Goal: Information Seeking & Learning: Learn about a topic

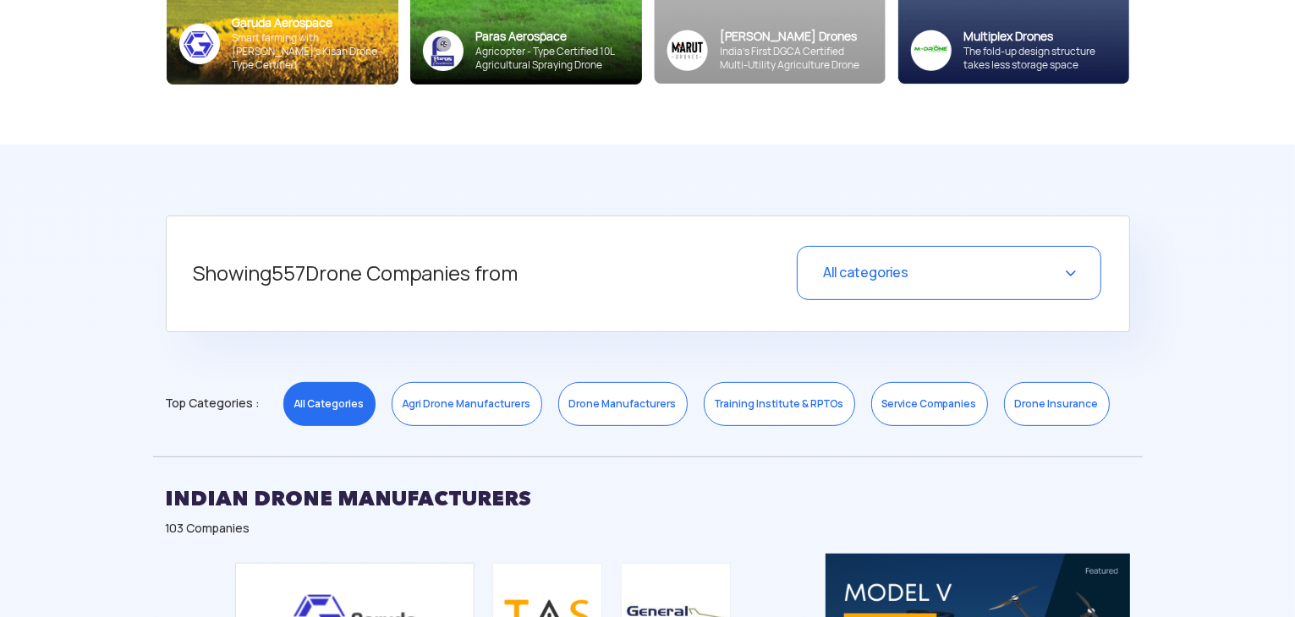
scroll to position [507, 0]
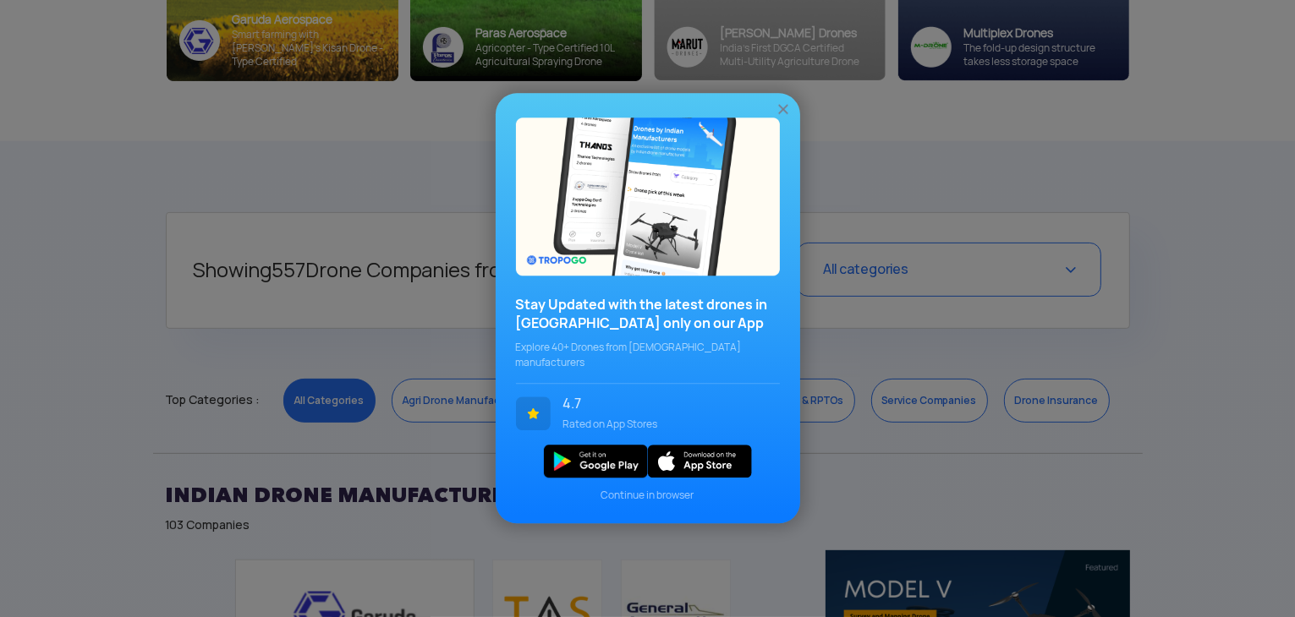
click at [783, 117] on img at bounding box center [783, 109] width 17 height 17
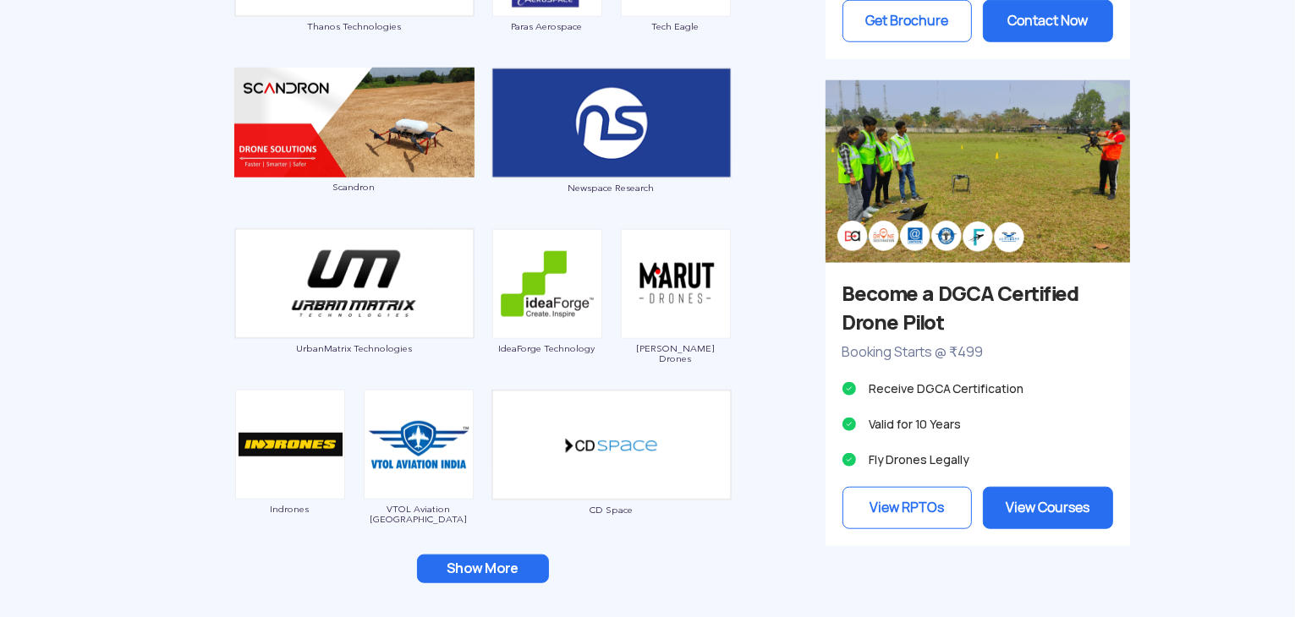
scroll to position [1522, 0]
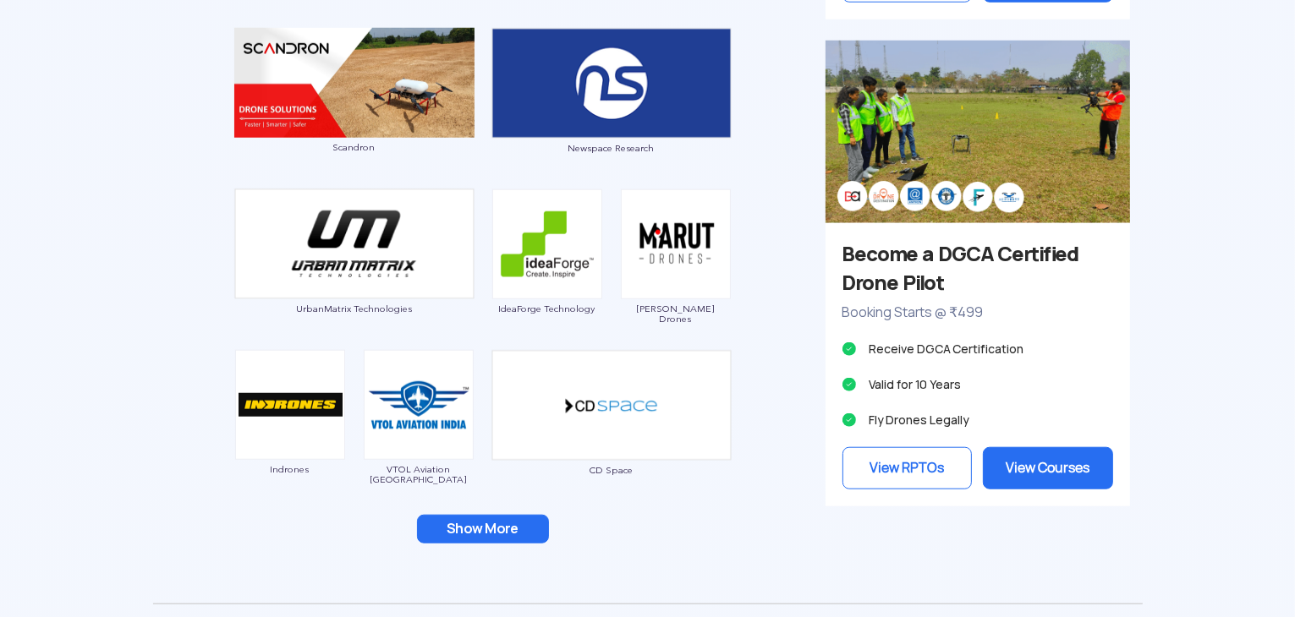
click at [454, 528] on button "Show More" at bounding box center [483, 529] width 132 height 29
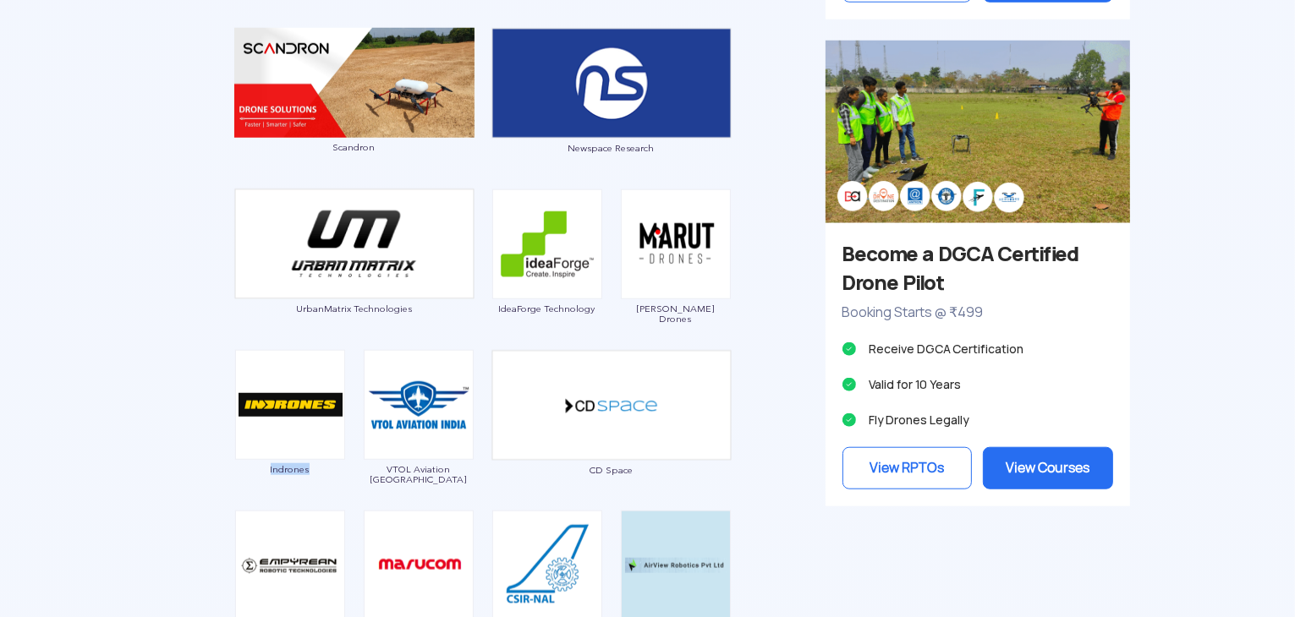
drag, startPoint x: 265, startPoint y: 462, endPoint x: 318, endPoint y: 469, distance: 53.7
click at [318, 469] on div "Indrones" at bounding box center [290, 422] width 112 height 144
copy span "Indrones"
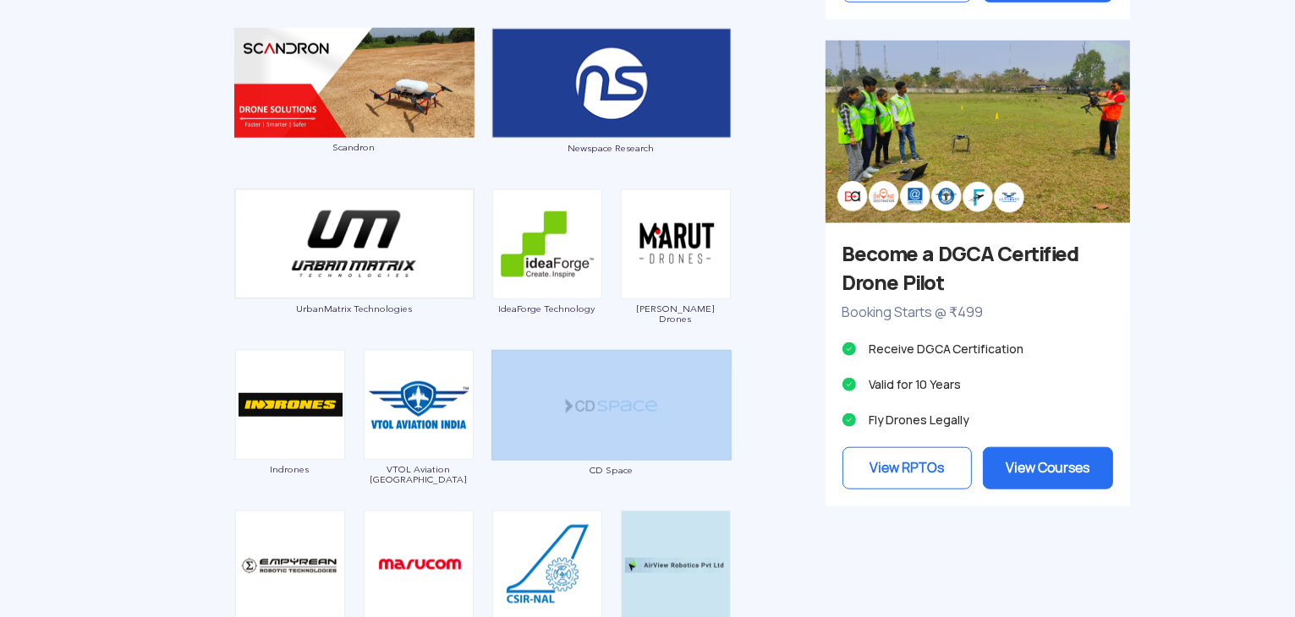
drag, startPoint x: 563, startPoint y: 460, endPoint x: 610, endPoint y: 461, distance: 46.5
click at [610, 460] on div "CD Space" at bounding box center [611, 422] width 240 height 144
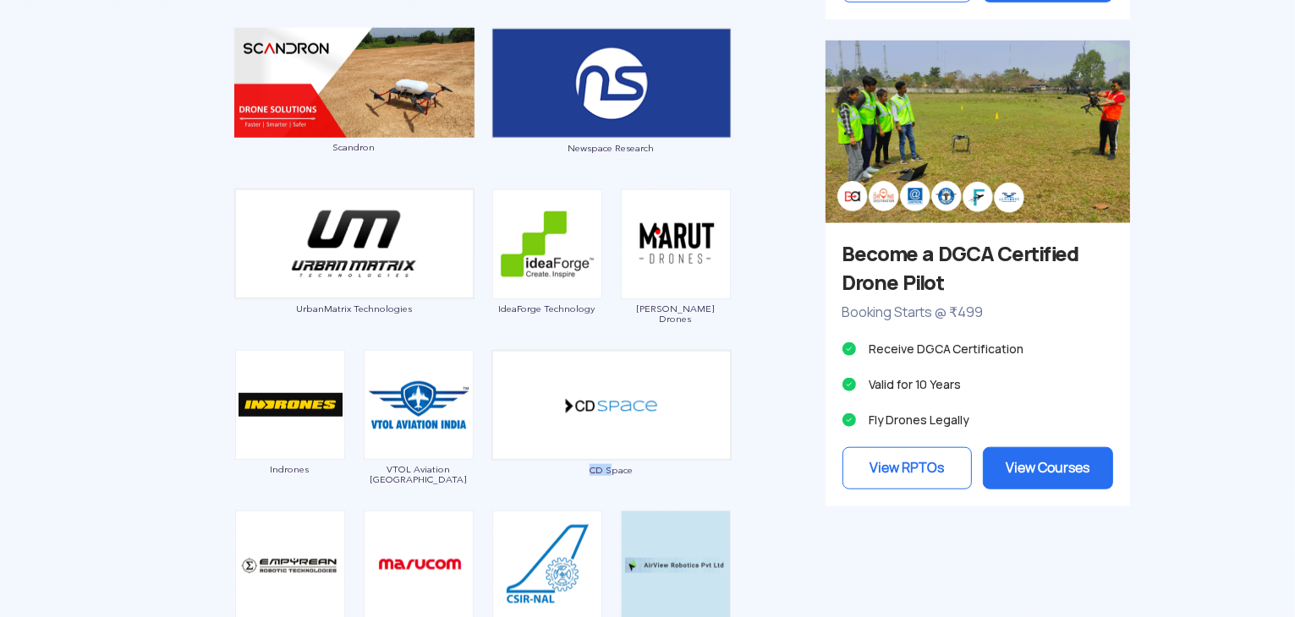
click at [562, 481] on div "CD Space" at bounding box center [611, 422] width 240 height 144
click at [662, 478] on div "CD Space" at bounding box center [611, 422] width 240 height 144
drag, startPoint x: 650, startPoint y: 478, endPoint x: 592, endPoint y: 467, distance: 59.4
click at [592, 467] on div "CD Space" at bounding box center [611, 422] width 240 height 144
copy span "CD Space"
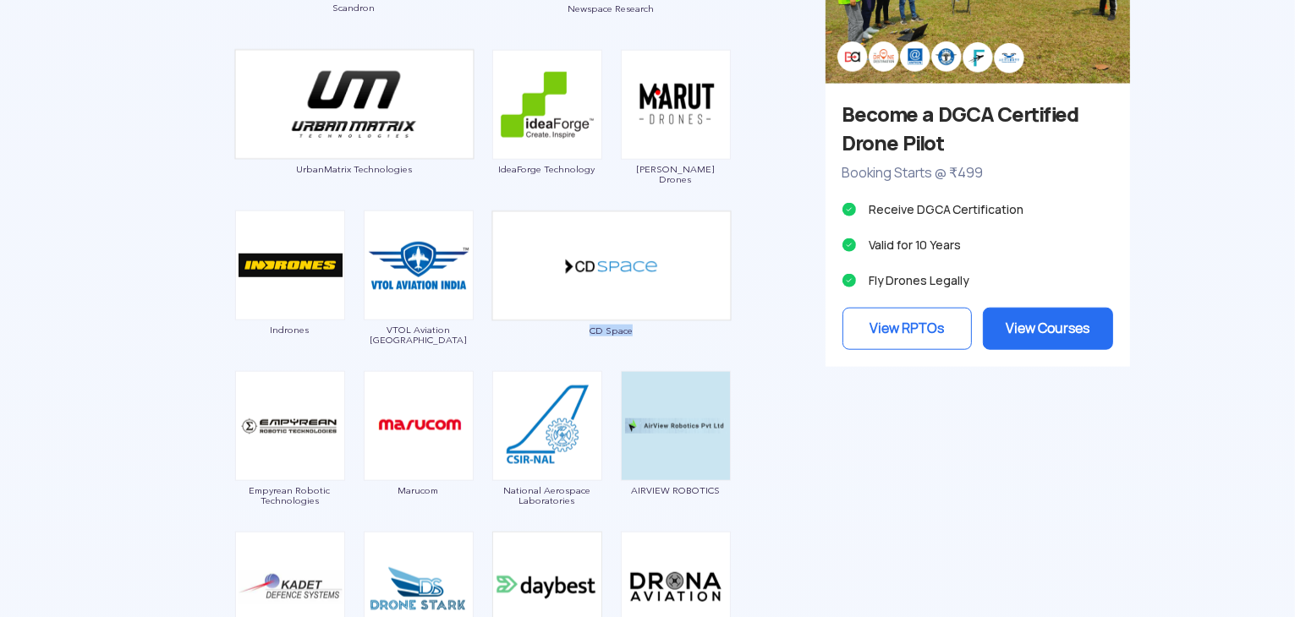
scroll to position [1692, 0]
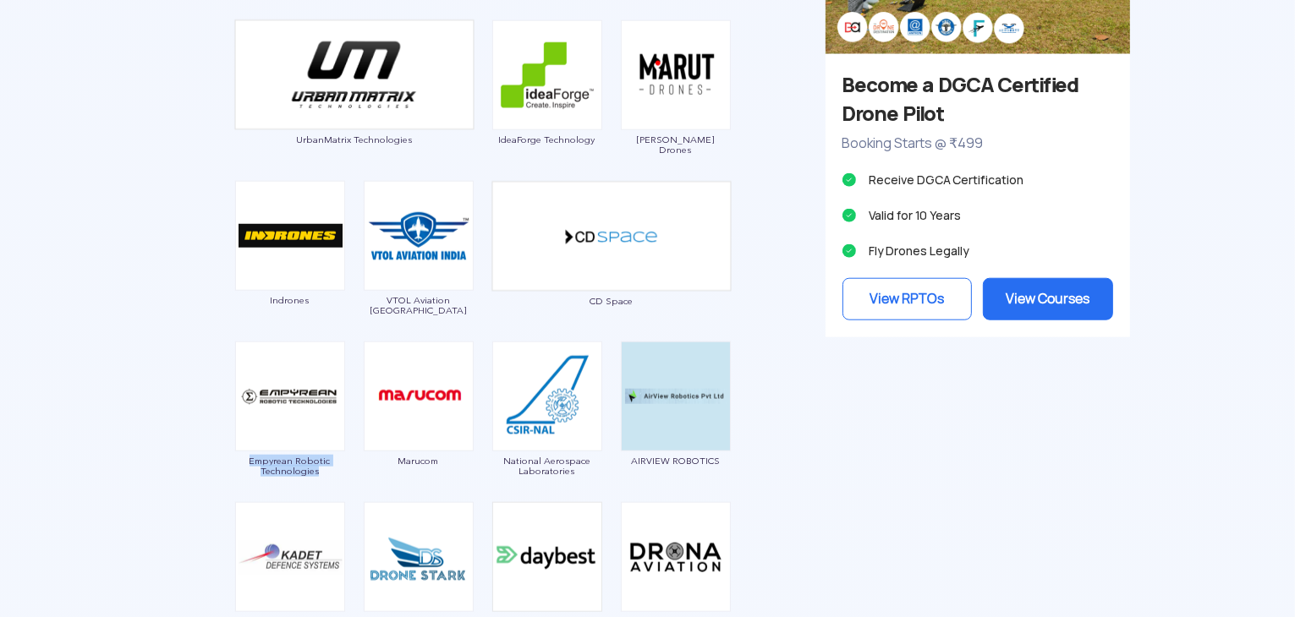
drag, startPoint x: 332, startPoint y: 481, endPoint x: 250, endPoint y: 461, distance: 85.3
click at [250, 461] on div "Empyrean Robotic Technologies" at bounding box center [290, 414] width 112 height 144
copy span "Empyrean Robotic Technologies"
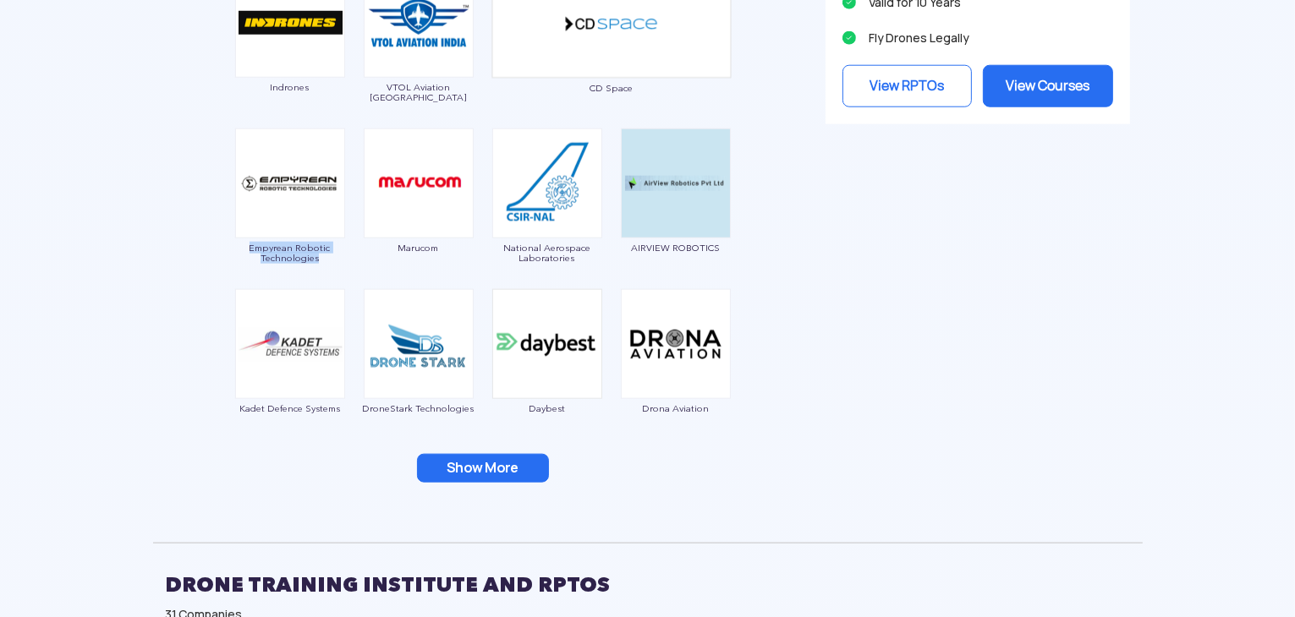
scroll to position [1945, 0]
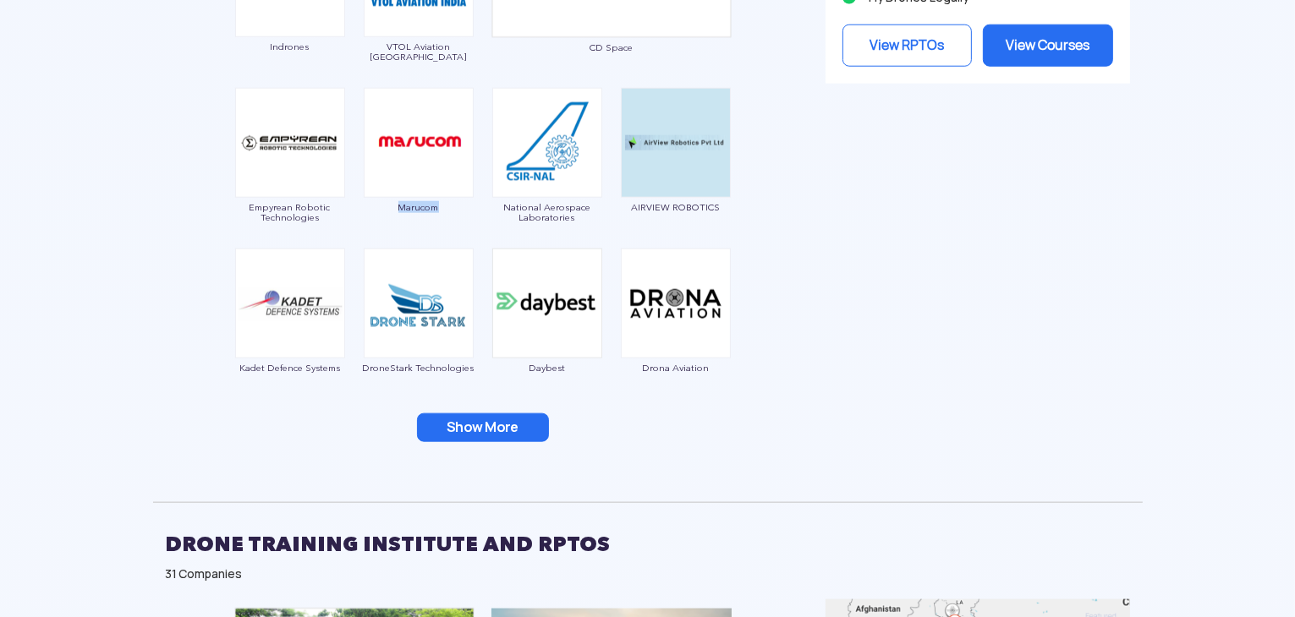
drag, startPoint x: 396, startPoint y: 199, endPoint x: 437, endPoint y: 204, distance: 41.8
click at [437, 204] on div "Marucom" at bounding box center [419, 160] width 112 height 144
copy span "Marucom"
drag, startPoint x: 583, startPoint y: 228, endPoint x: 505, endPoint y: 202, distance: 81.8
click at [505, 202] on div "National Aerospace Laboratories" at bounding box center [547, 160] width 112 height 144
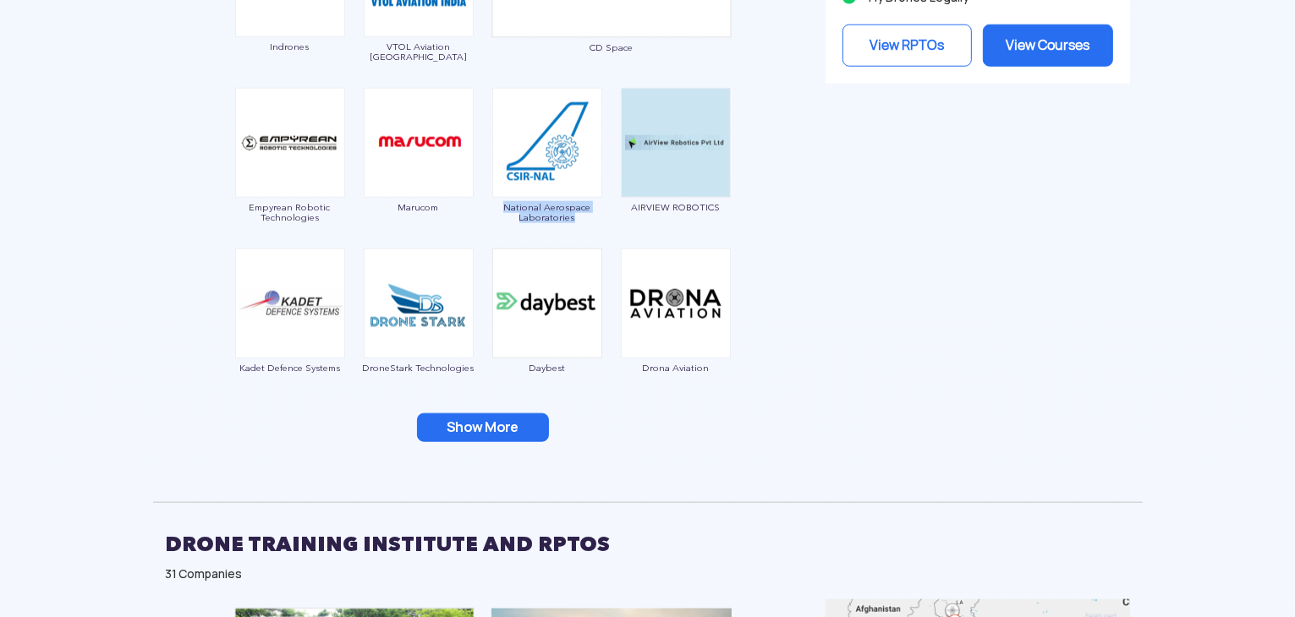
copy span "National Aerospace Laboratories"
click at [496, 431] on button "Show More" at bounding box center [483, 428] width 132 height 29
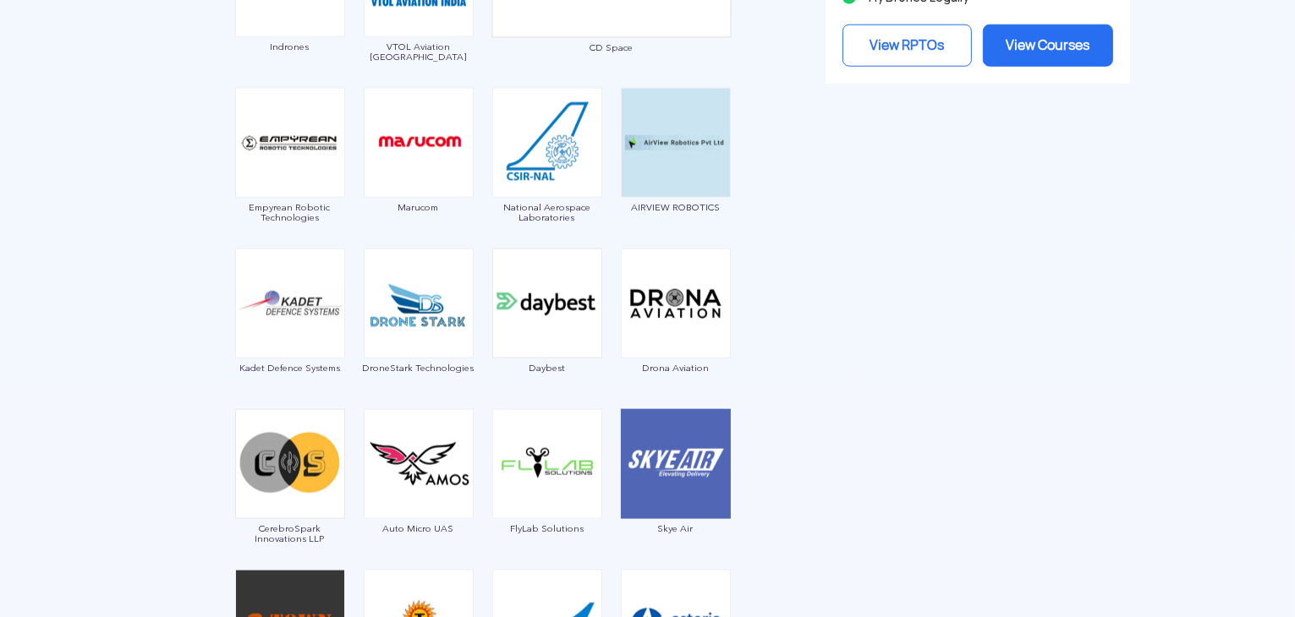
click at [731, 229] on div "AIRVIEW ROBOTICS" at bounding box center [676, 160] width 112 height 144
drag, startPoint x: 721, startPoint y: 225, endPoint x: 635, endPoint y: 206, distance: 87.6
click at [635, 206] on div "AIRVIEW ROBOTICS" at bounding box center [676, 160] width 112 height 144
copy span "AIRVIEW ROBOTICS"
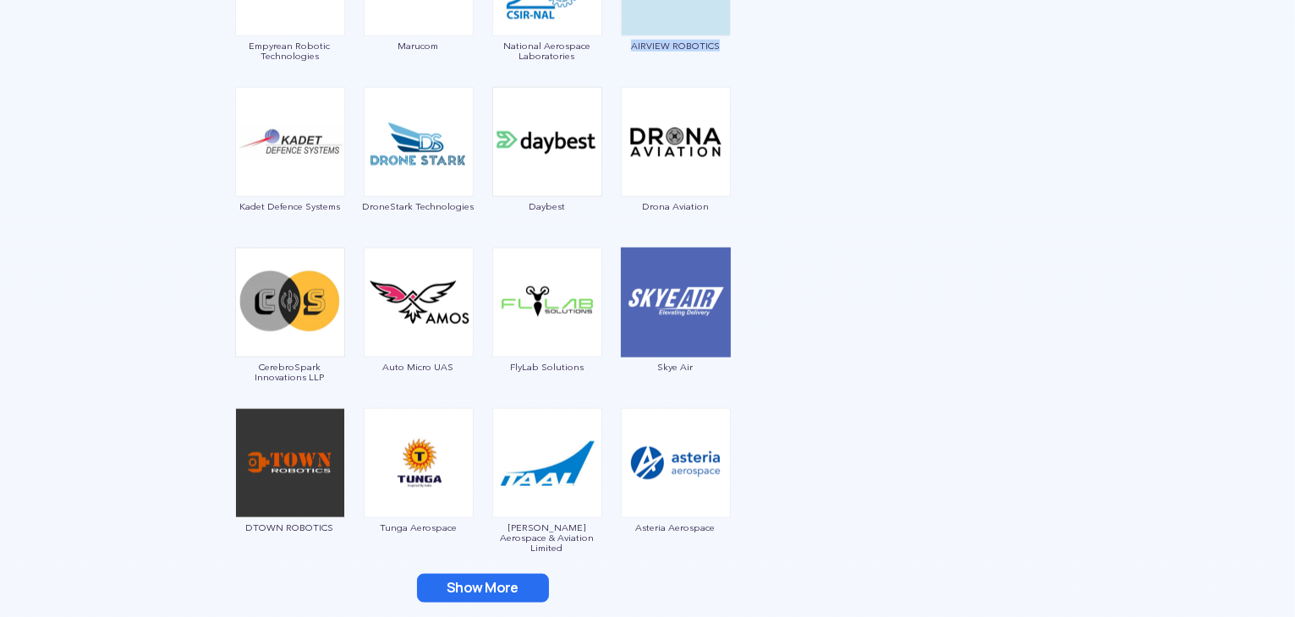
scroll to position [2115, 0]
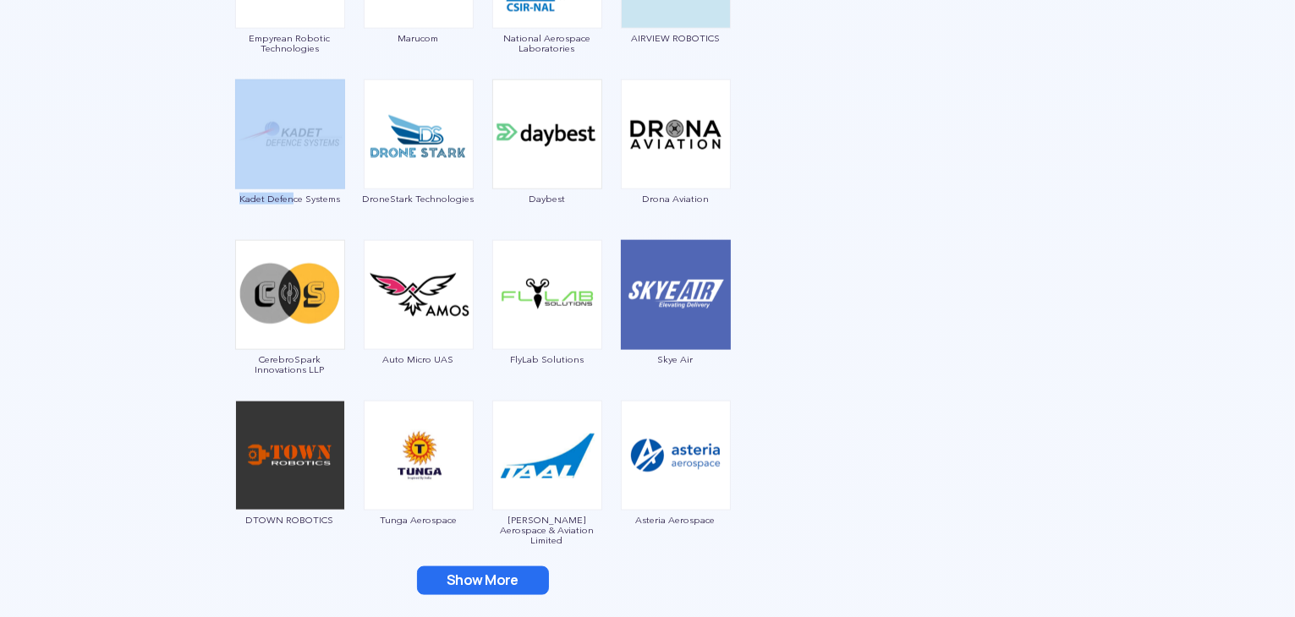
drag, startPoint x: 233, startPoint y: 189, endPoint x: 290, endPoint y: 194, distance: 57.7
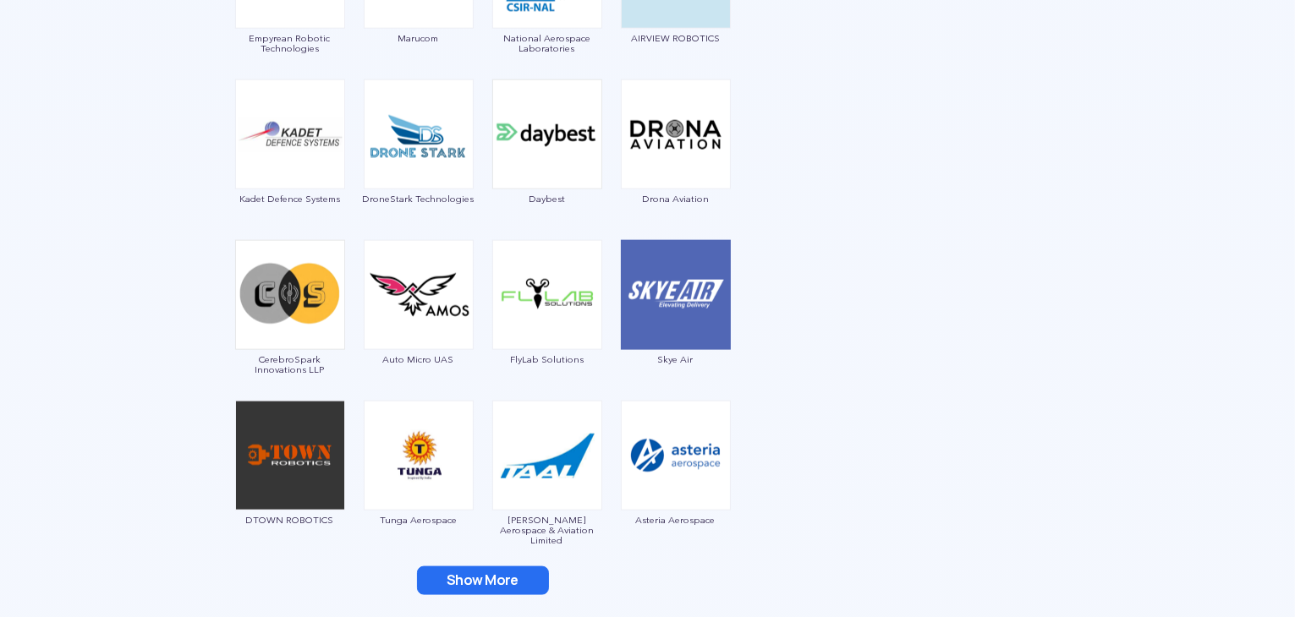
click at [238, 197] on span "Kadet Defence Systems" at bounding box center [290, 199] width 112 height 10
click at [549, 359] on span "FlyLab Solutions" at bounding box center [547, 359] width 112 height 10
click at [281, 515] on span "DTOWN ROBOTICS" at bounding box center [290, 520] width 112 height 10
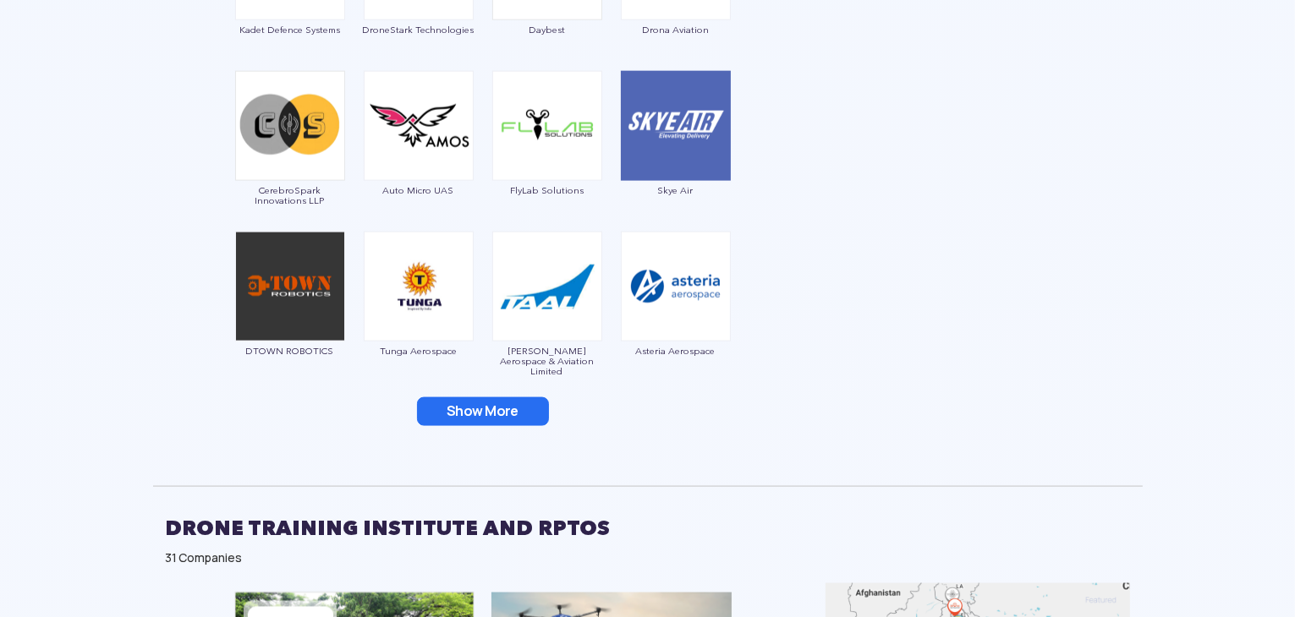
click at [507, 414] on button "Show More" at bounding box center [483, 412] width 132 height 29
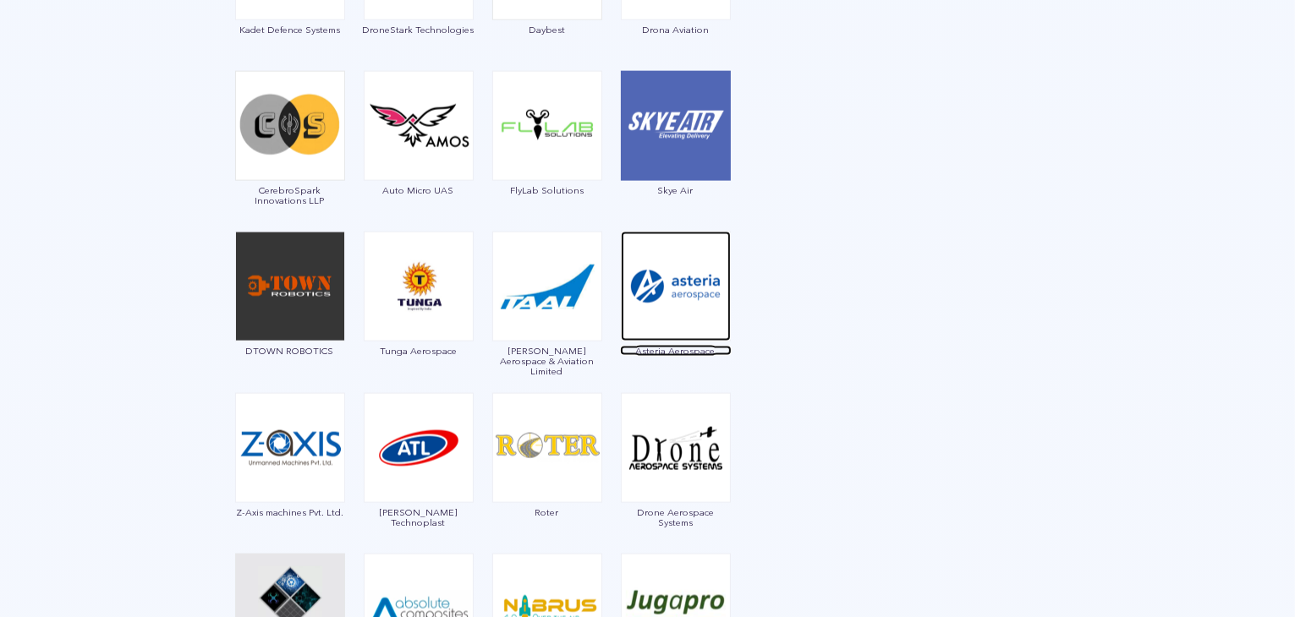
click at [685, 348] on span "Asteria Aerospace" at bounding box center [676, 351] width 112 height 10
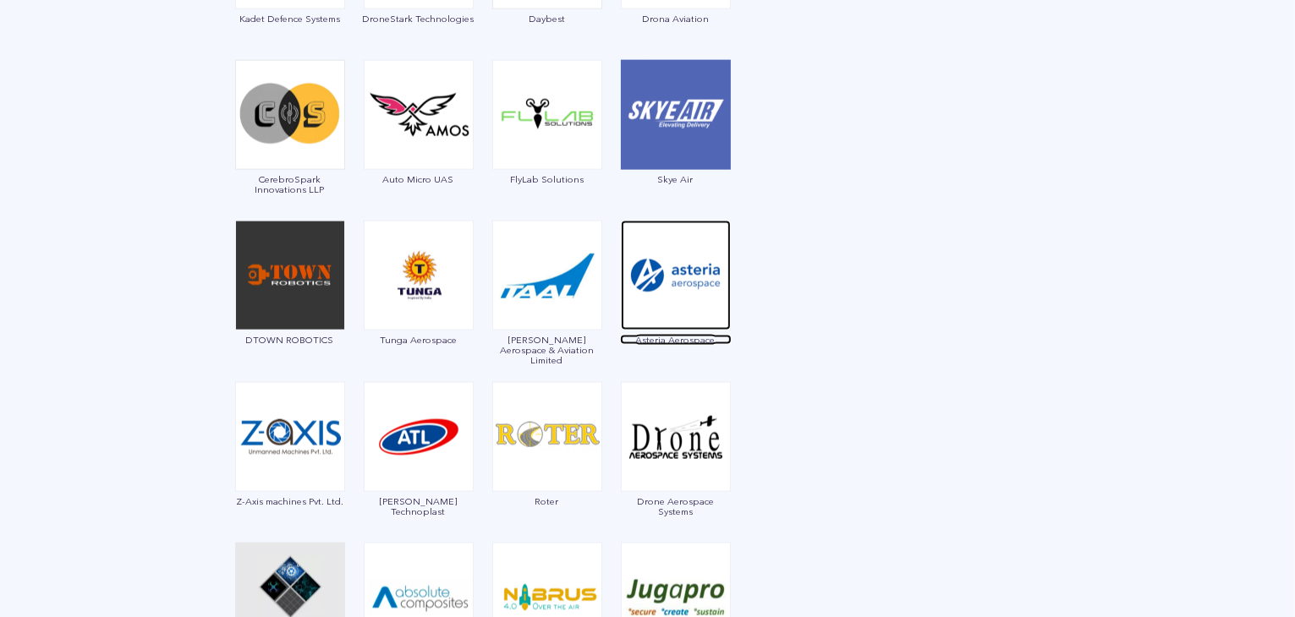
scroll to position [2453, 0]
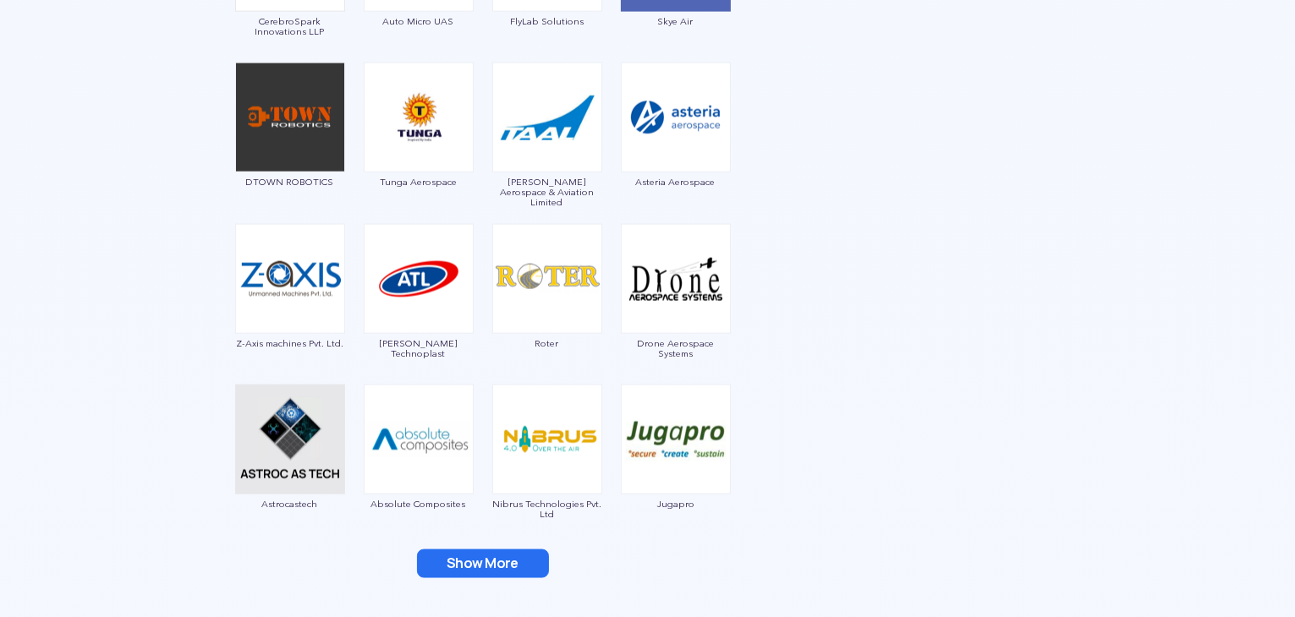
click at [526, 561] on button "Show More" at bounding box center [483, 564] width 132 height 29
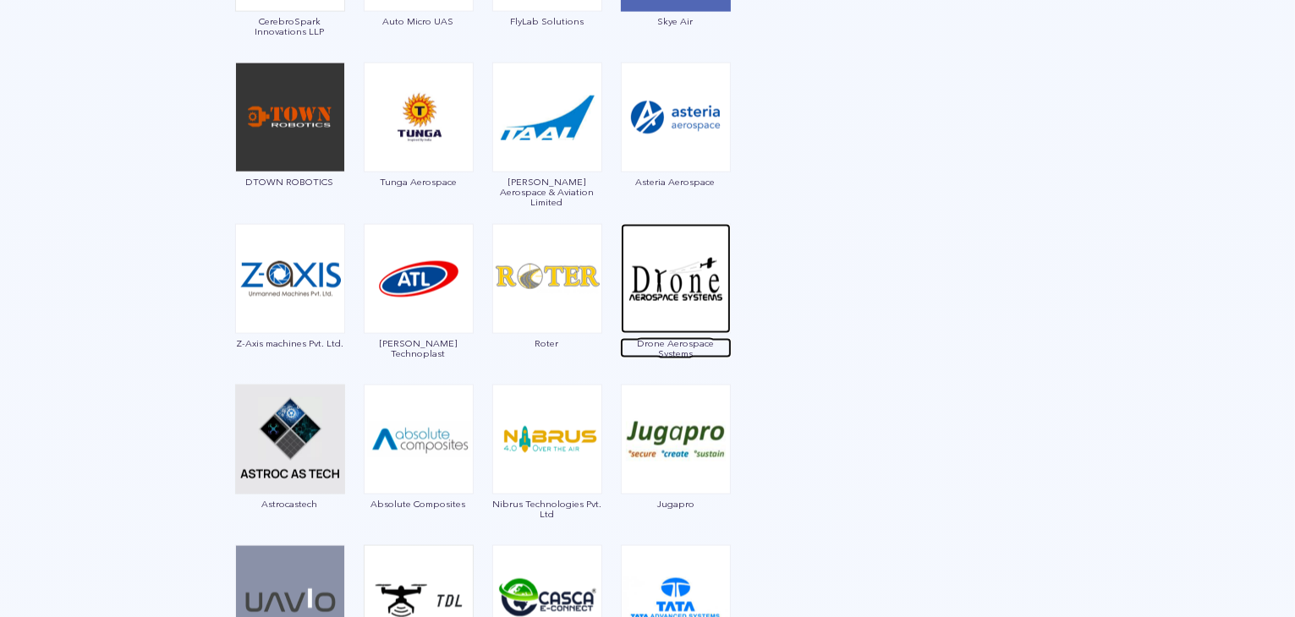
click at [659, 344] on span "Drone Aerospace Systems" at bounding box center [676, 348] width 112 height 20
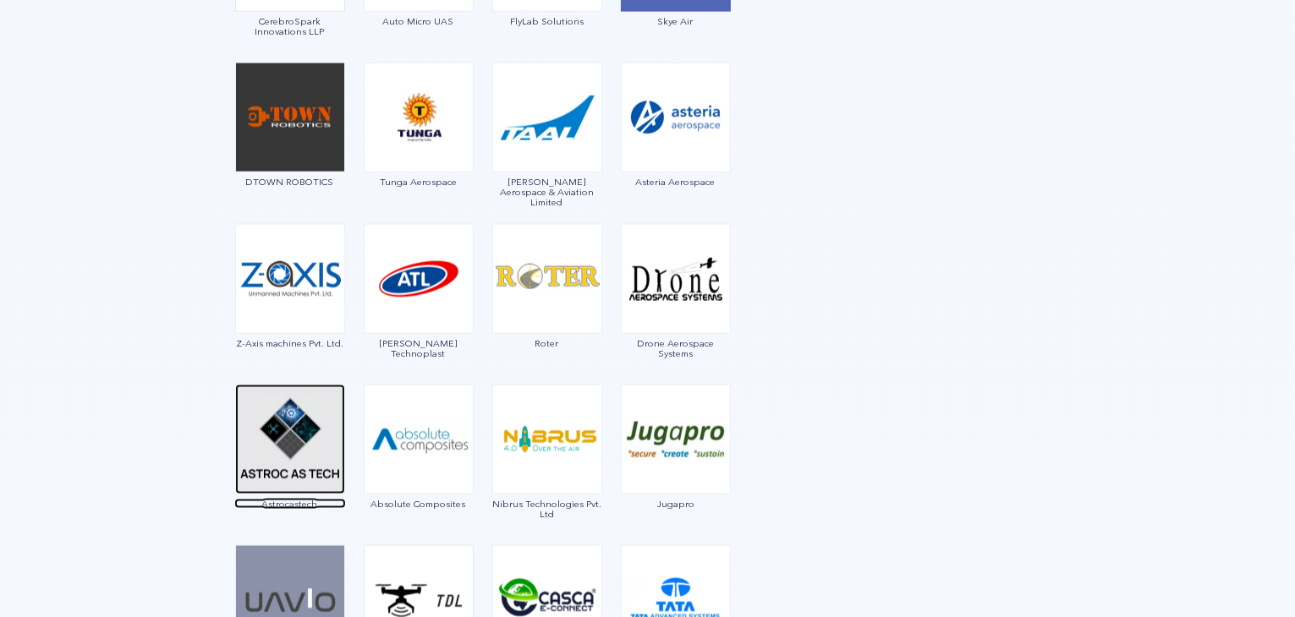
click at [291, 492] on img at bounding box center [290, 440] width 110 height 110
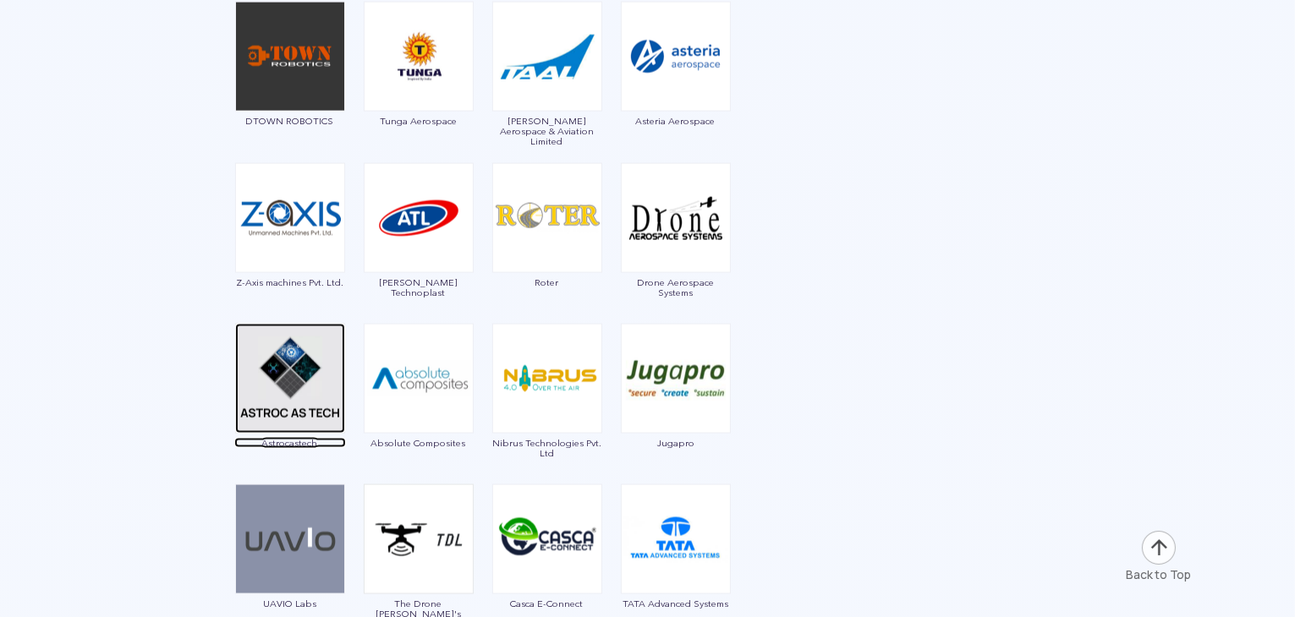
scroll to position [2622, 0]
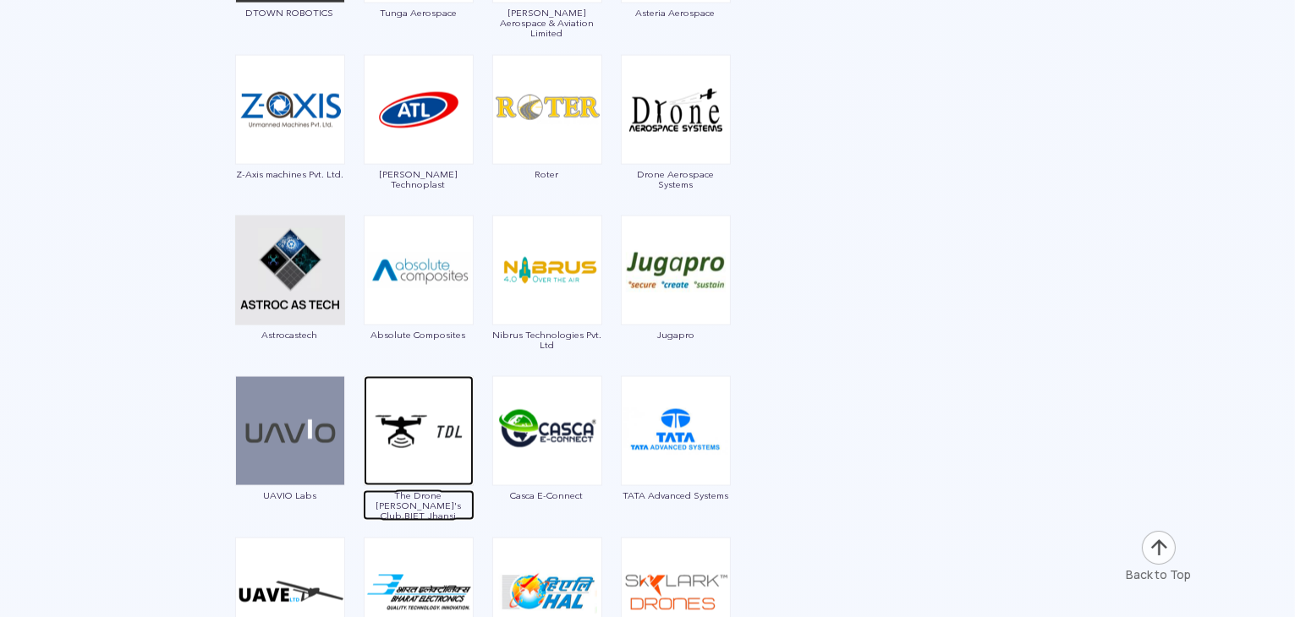
click at [435, 503] on span "The Drone [PERSON_NAME]'s Club,BIET Jhansi" at bounding box center [419, 506] width 112 height 30
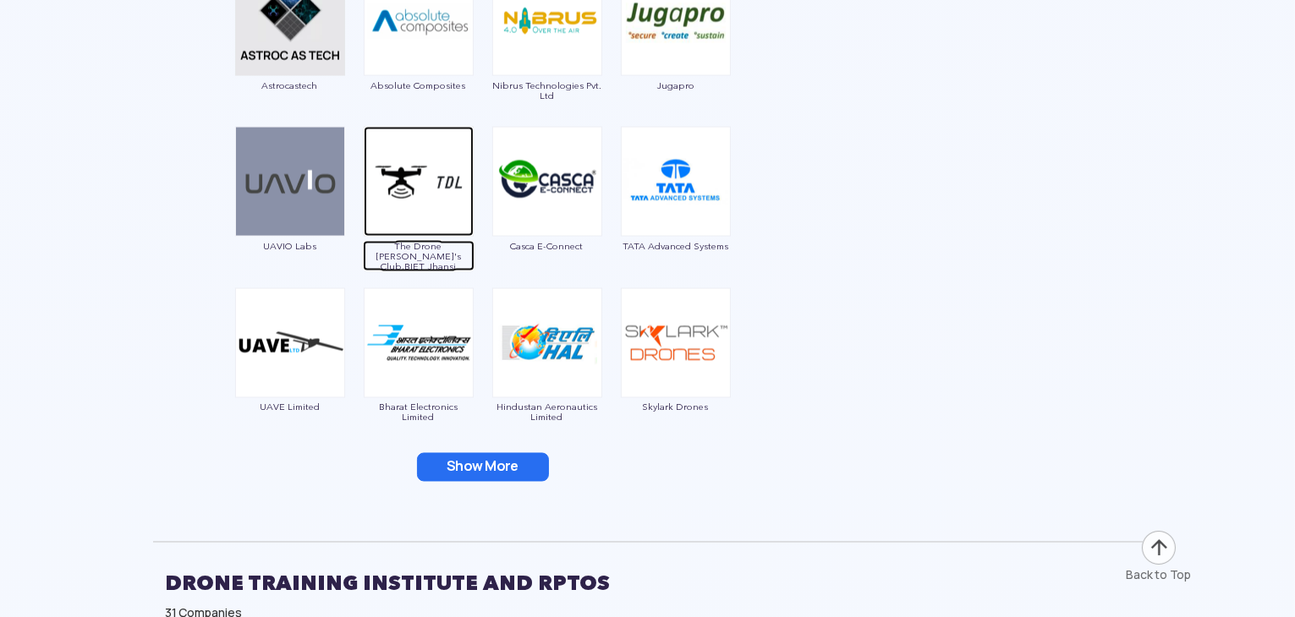
scroll to position [2876, 0]
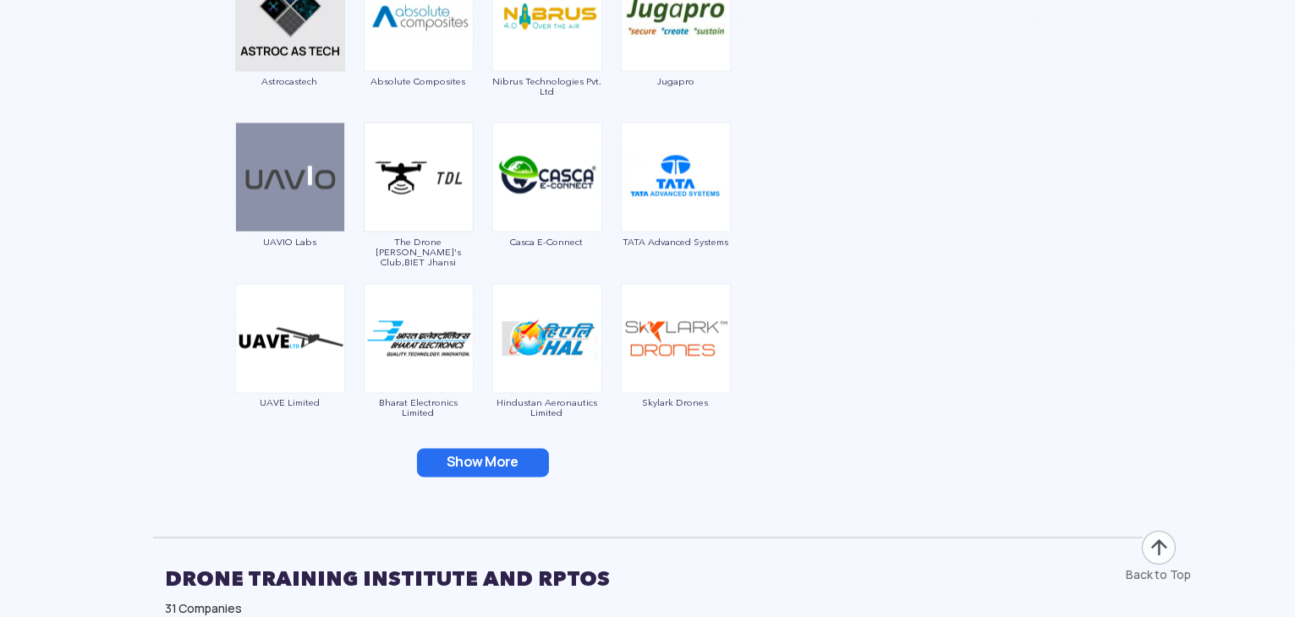
click at [488, 459] on button "Show More" at bounding box center [483, 463] width 132 height 29
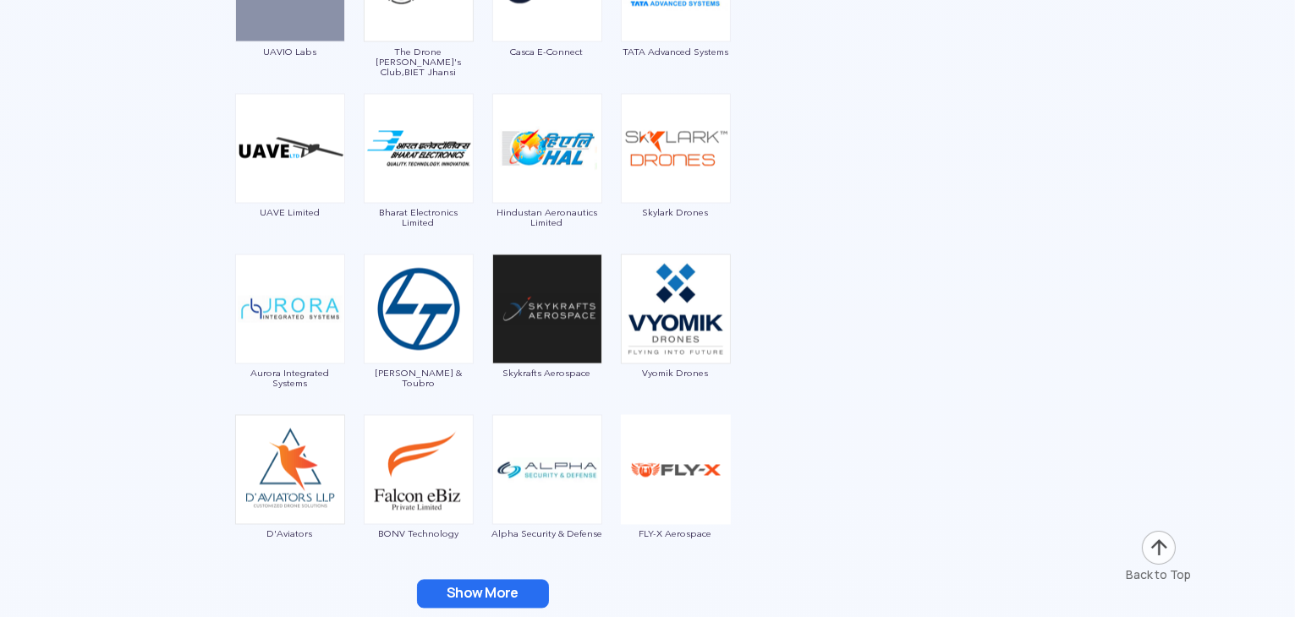
scroll to position [3130, 0]
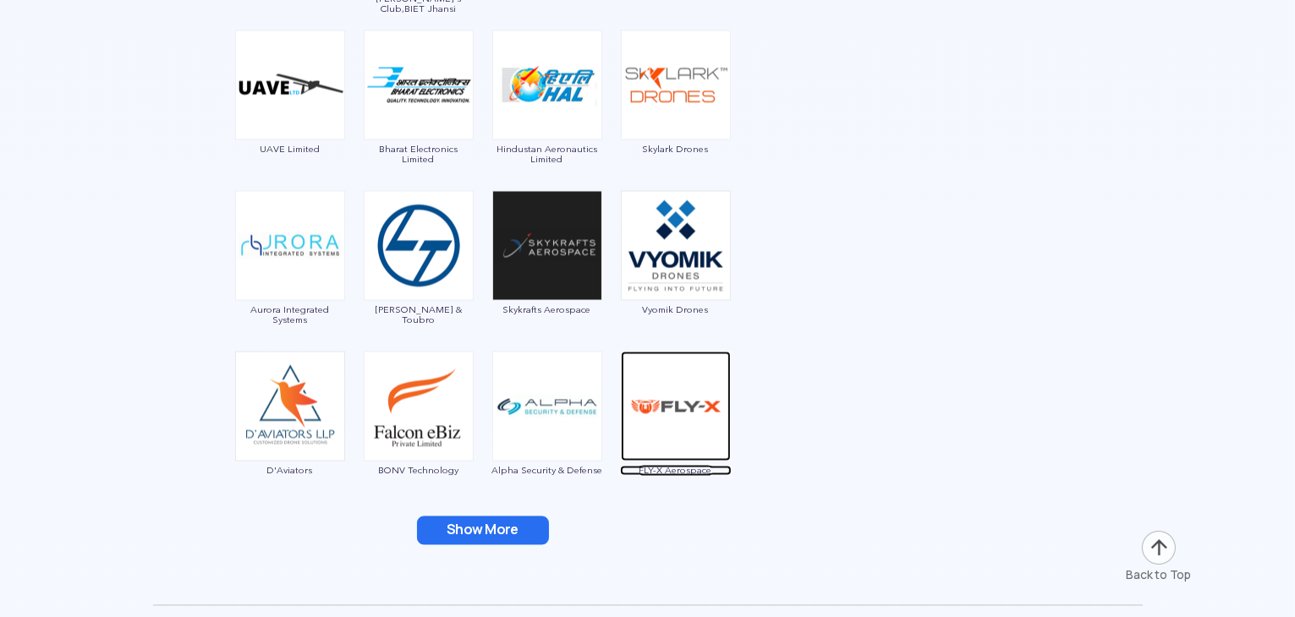
click at [673, 471] on span "FLY-X Aerospace" at bounding box center [676, 471] width 112 height 10
click at [475, 525] on button "Show More" at bounding box center [483, 531] width 132 height 29
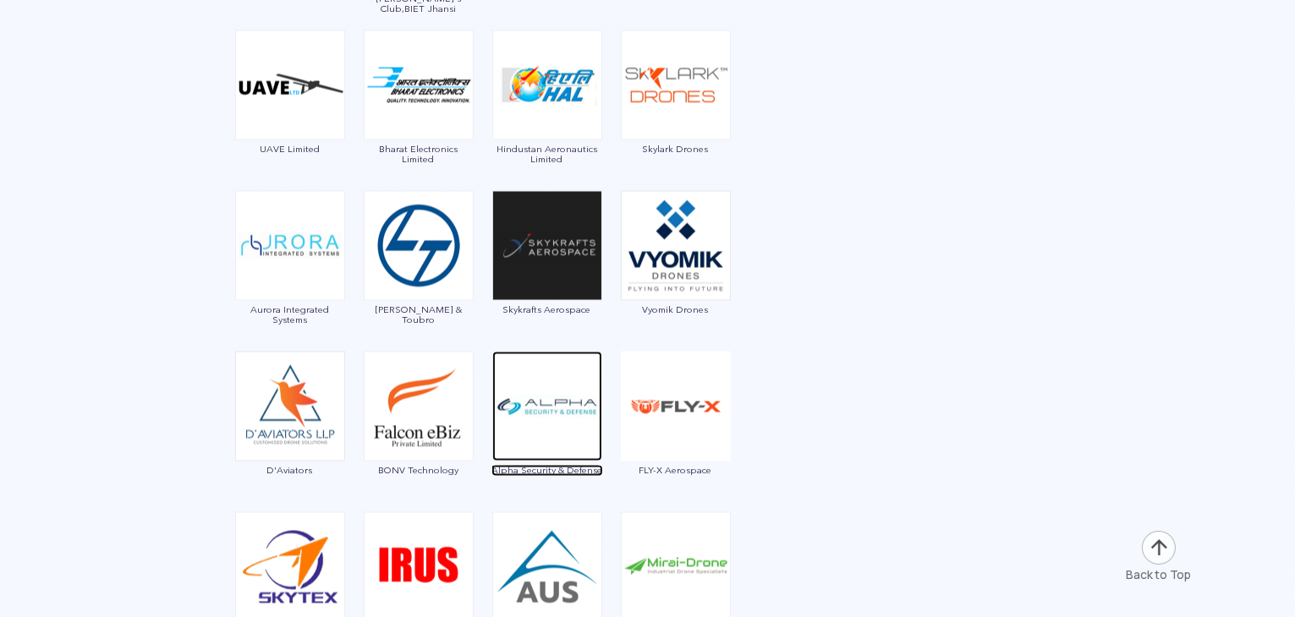
click at [532, 471] on span "Alpha Security & Defense" at bounding box center [547, 471] width 112 height 10
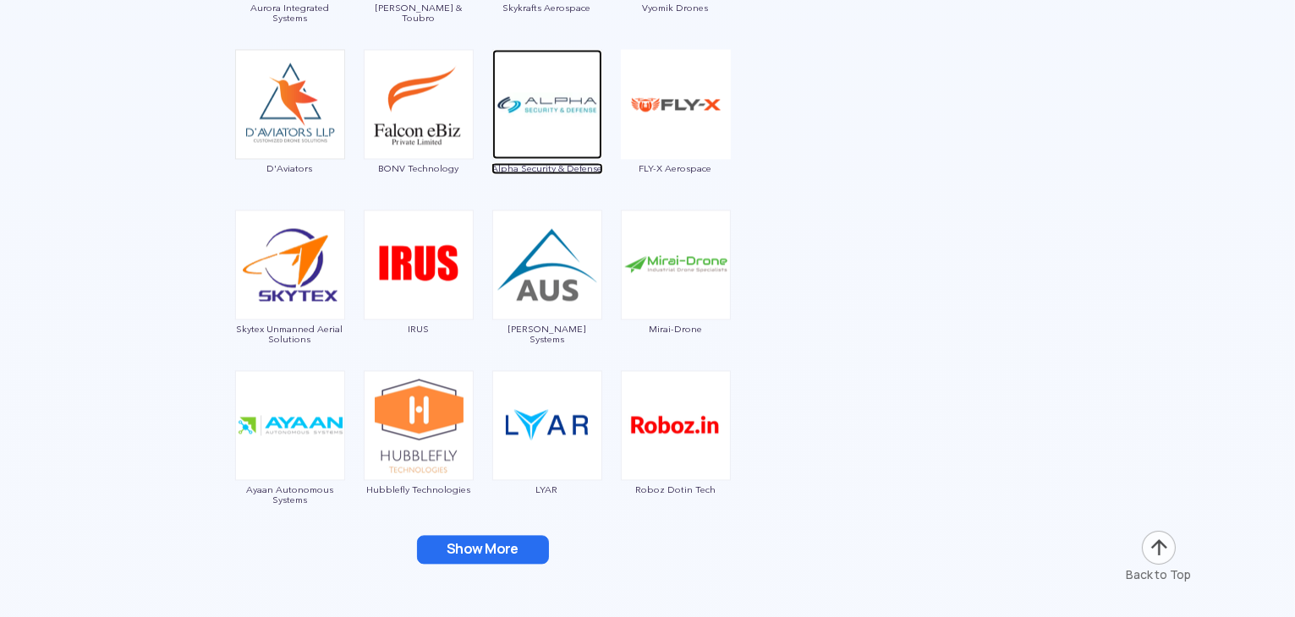
scroll to position [3468, 0]
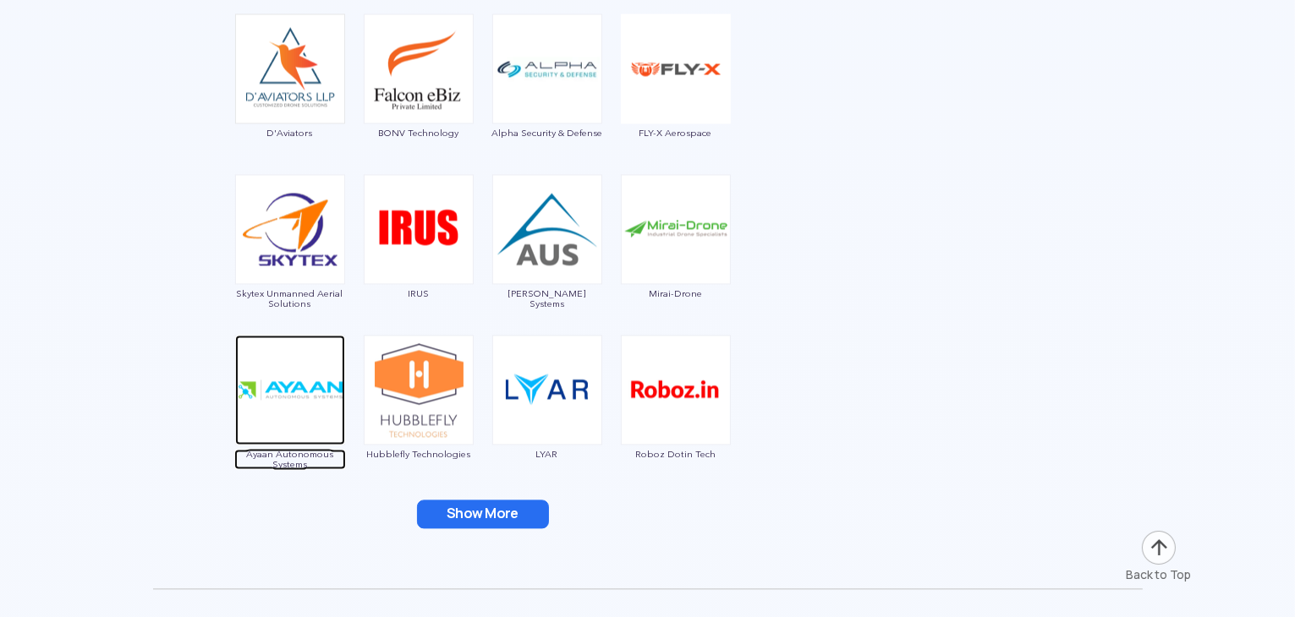
click at [284, 458] on span "Ayaan Autonomous Systems" at bounding box center [290, 459] width 112 height 20
drag, startPoint x: 308, startPoint y: 470, endPoint x: 250, endPoint y: 457, distance: 59.1
click at [250, 457] on div "Ayaan Autonomous Systems" at bounding box center [290, 407] width 112 height 144
copy span "Ayaan Autonomous Systems"
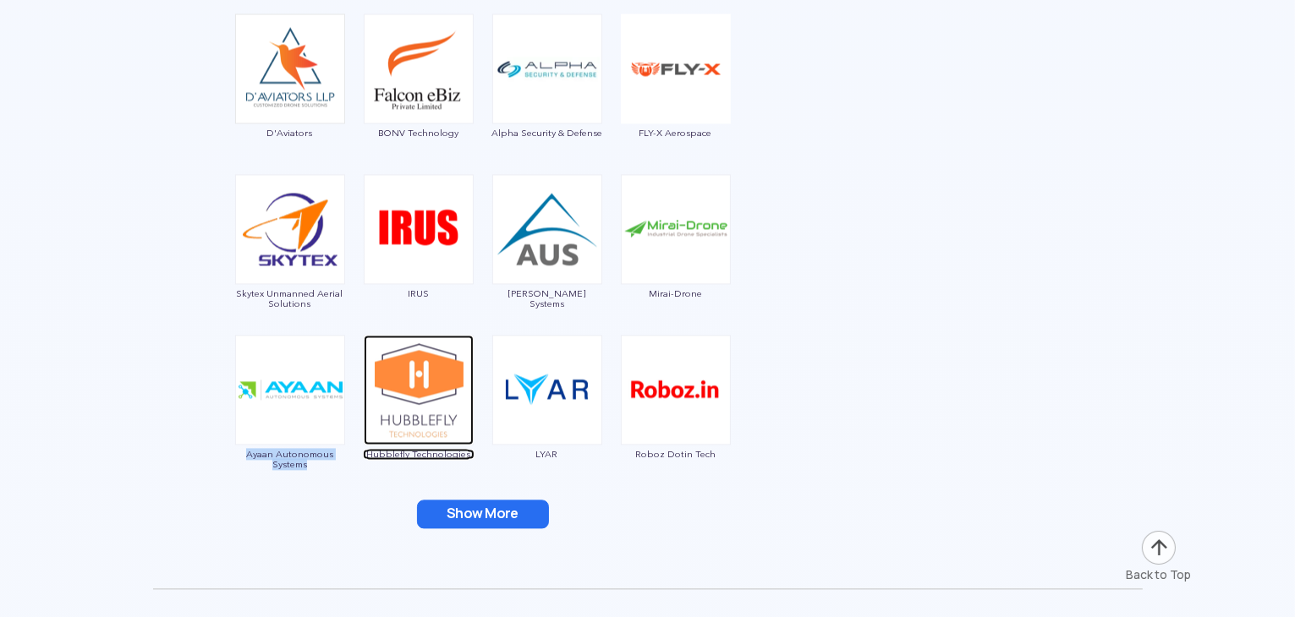
click at [409, 454] on span "Hubblefly Technologies" at bounding box center [419, 454] width 112 height 10
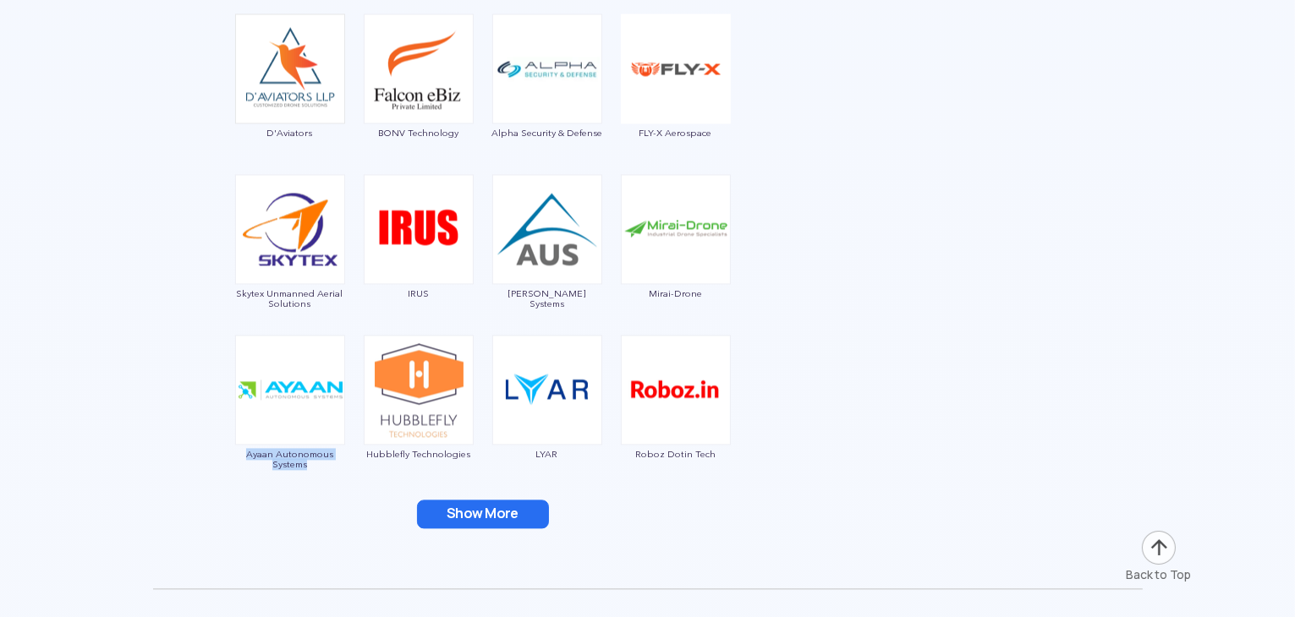
click at [485, 502] on button "Show More" at bounding box center [483, 514] width 132 height 29
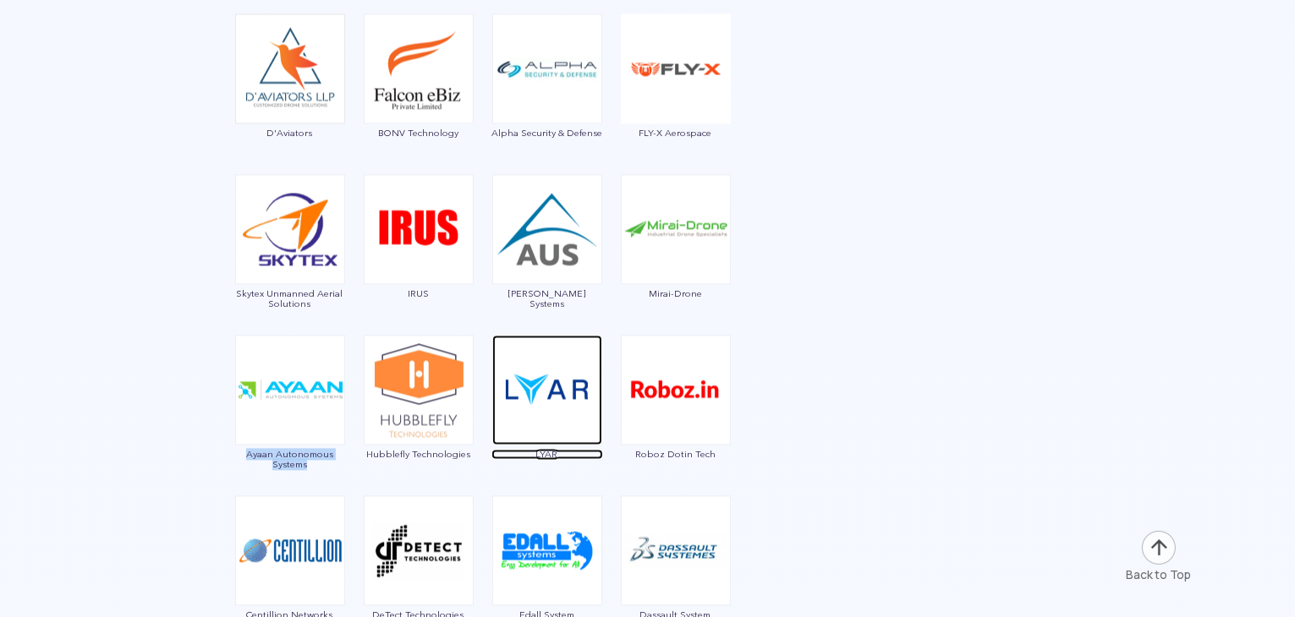
click at [550, 454] on span "LYAR" at bounding box center [547, 454] width 112 height 10
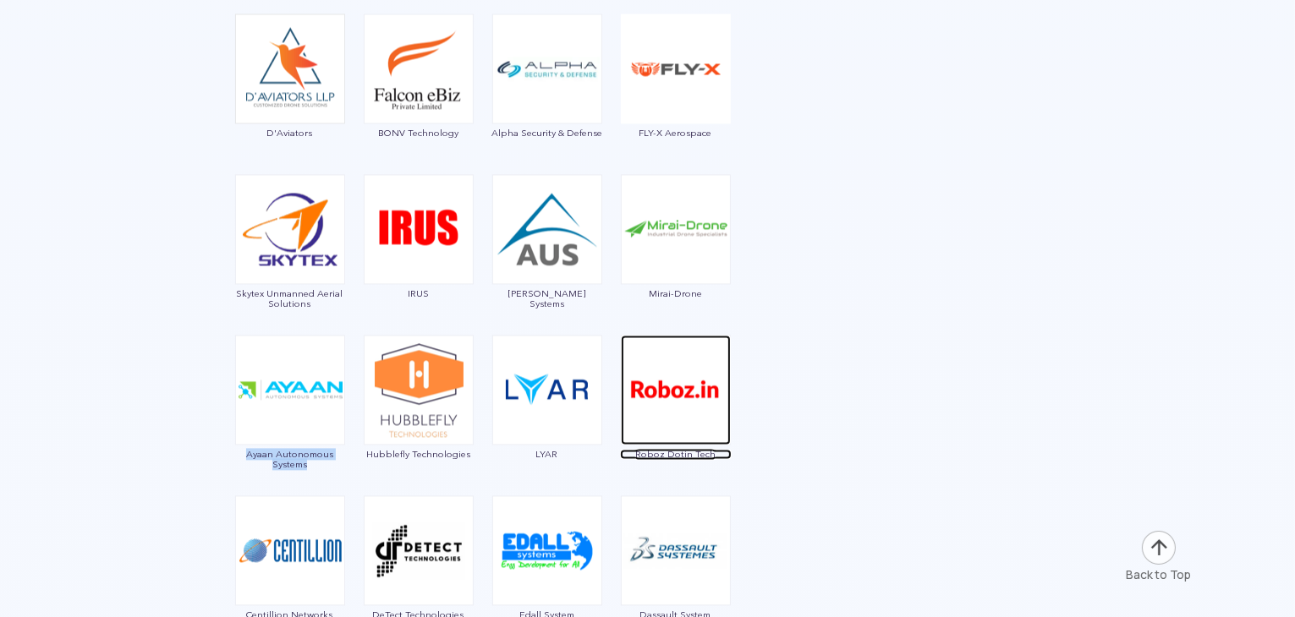
click at [660, 454] on span "Roboz Dotin Tech" at bounding box center [676, 454] width 112 height 10
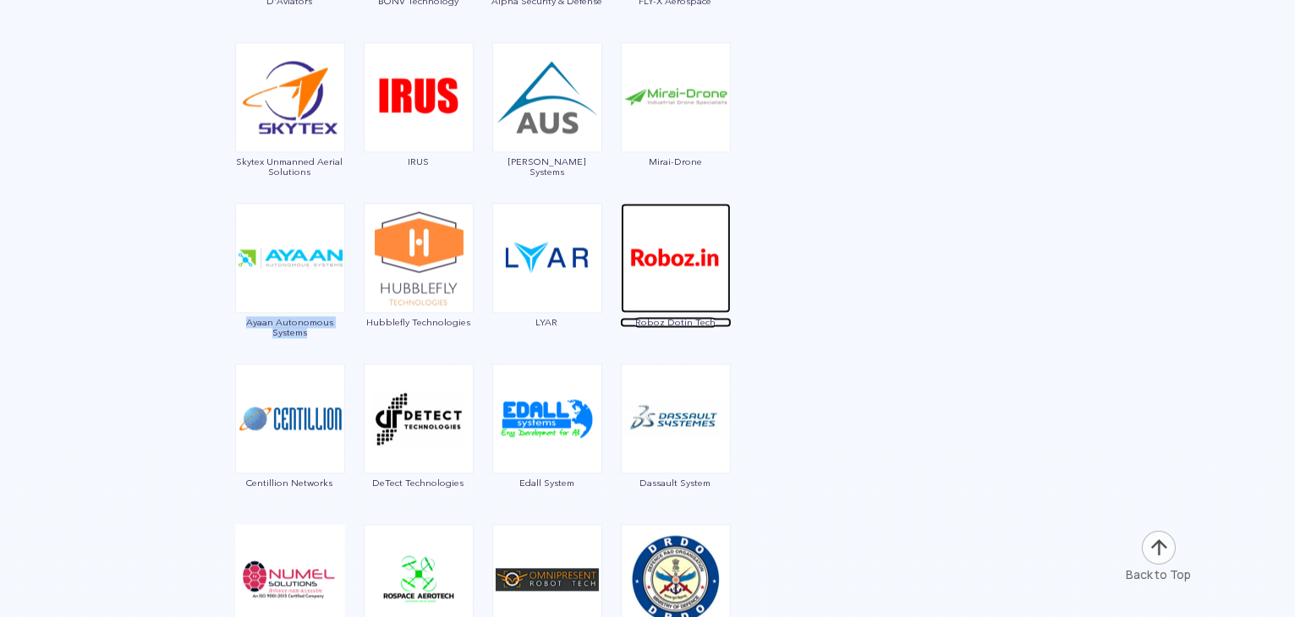
scroll to position [3637, 0]
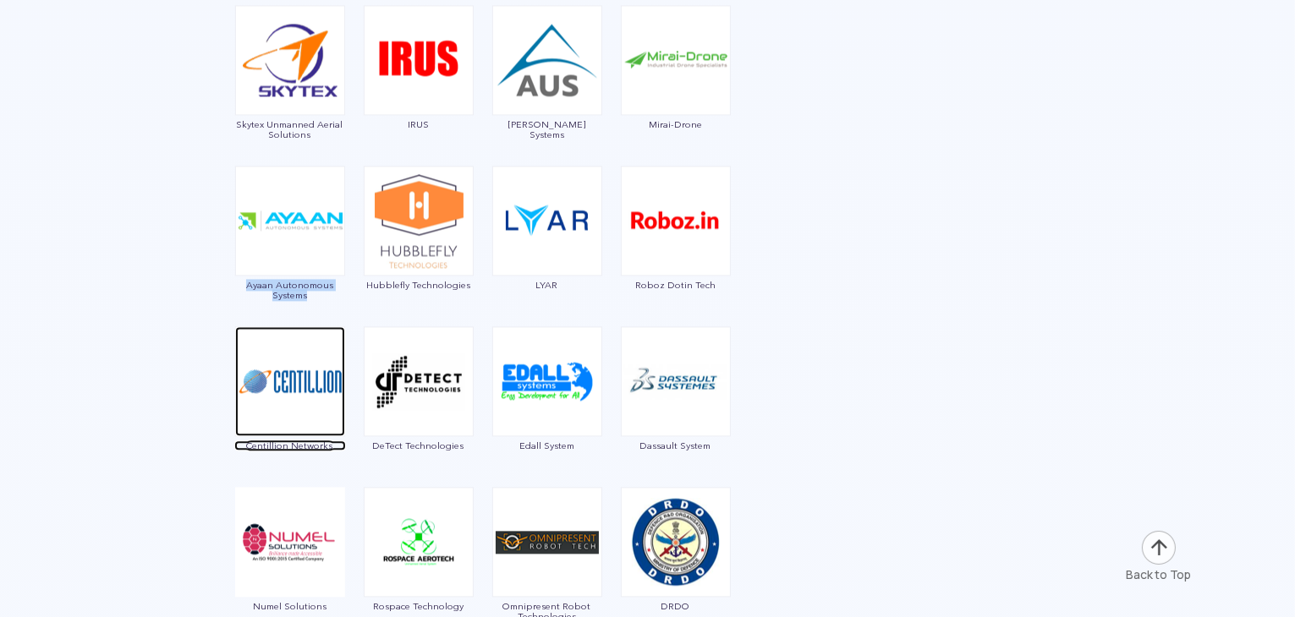
click at [272, 441] on span "Centillion Networks" at bounding box center [290, 446] width 112 height 10
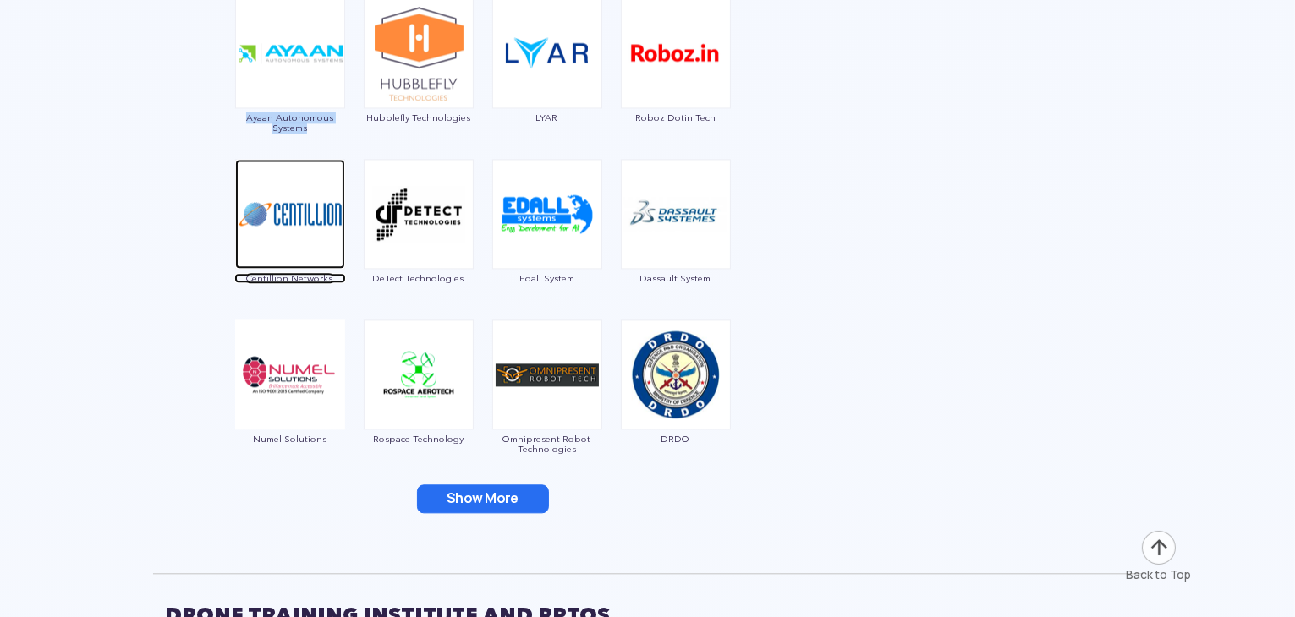
scroll to position [3806, 0]
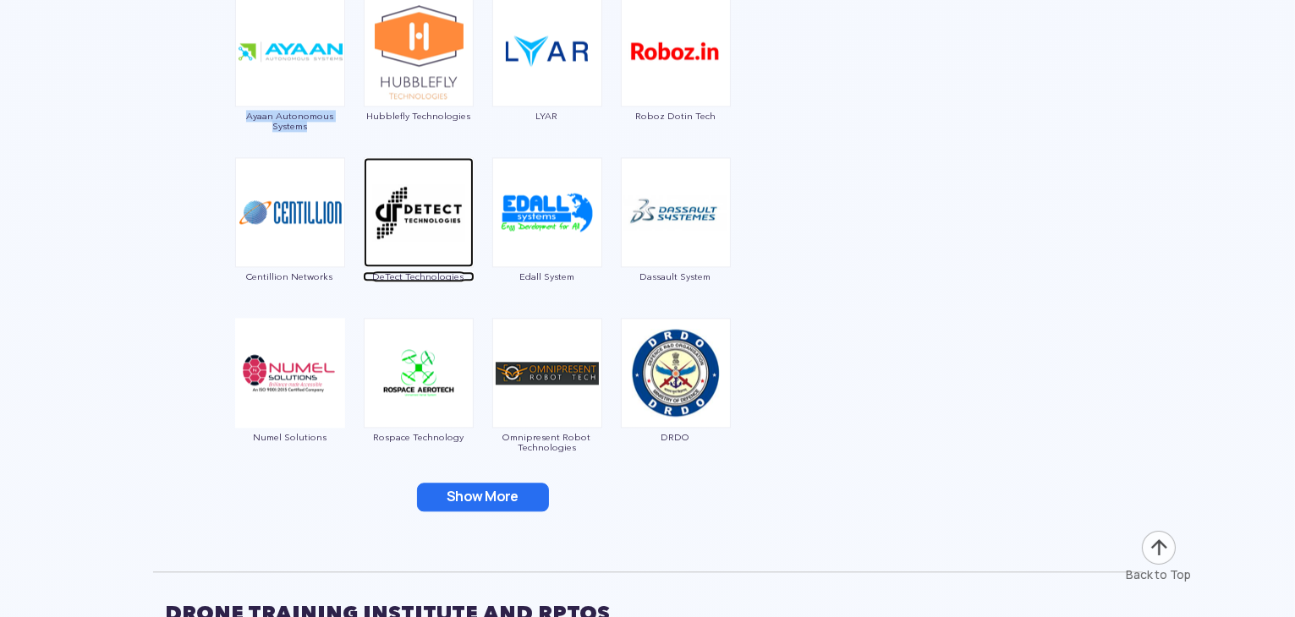
click at [433, 272] on span "DeTect Technologies" at bounding box center [419, 277] width 112 height 10
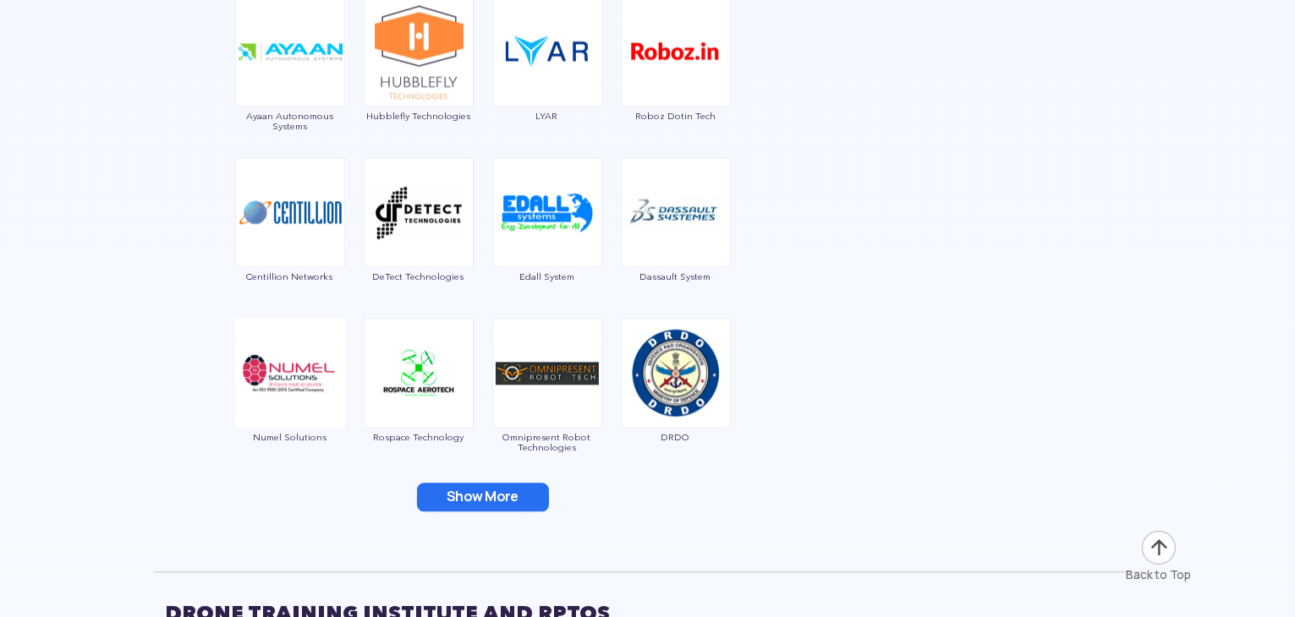
click at [668, 276] on span "Dassault System" at bounding box center [676, 277] width 112 height 10
click at [513, 491] on button "Show More" at bounding box center [483, 497] width 132 height 29
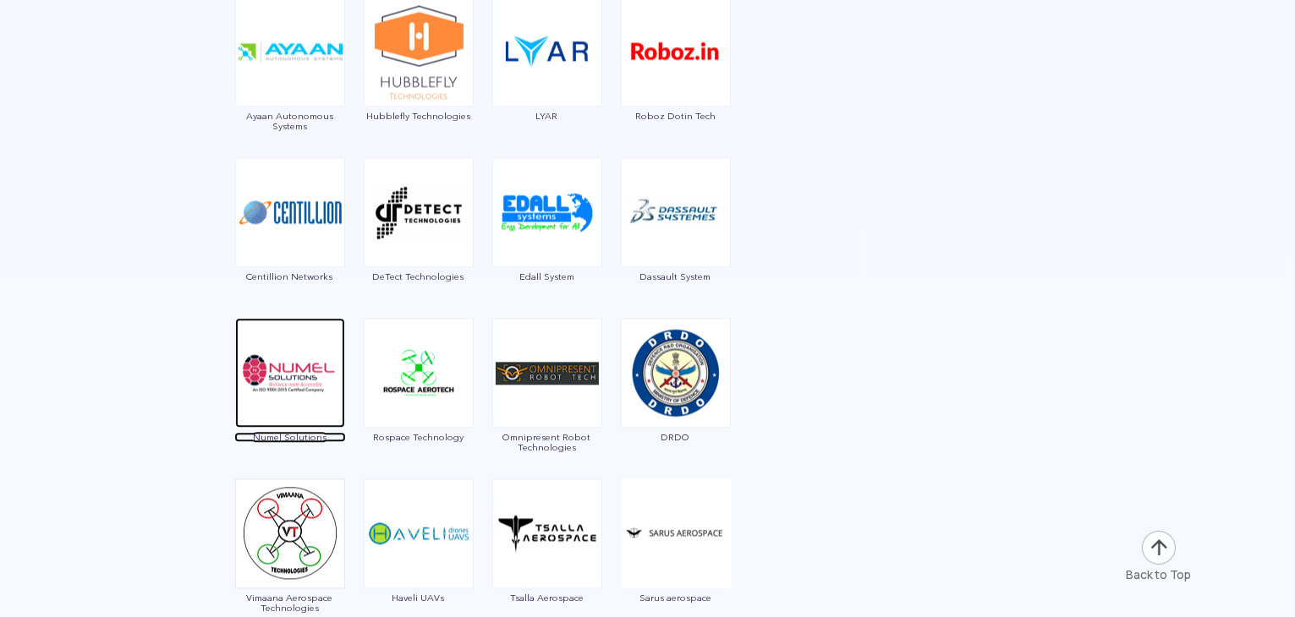
click at [296, 437] on span "Numel Solutions" at bounding box center [290, 437] width 112 height 10
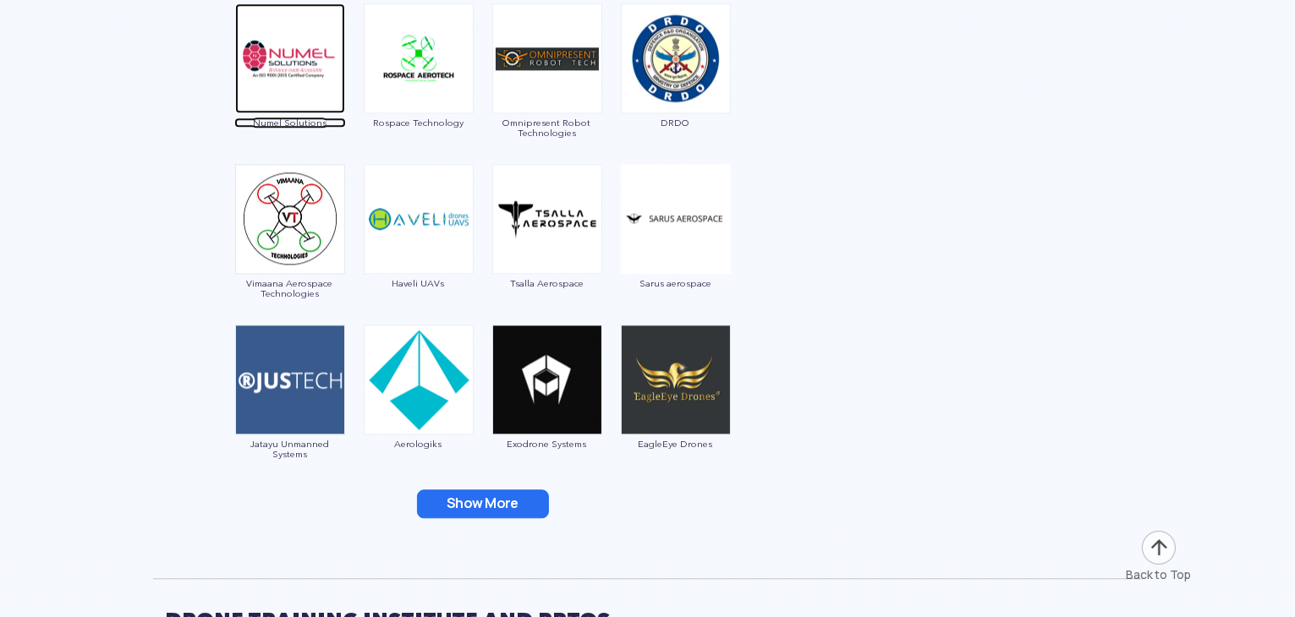
scroll to position [4145, 0]
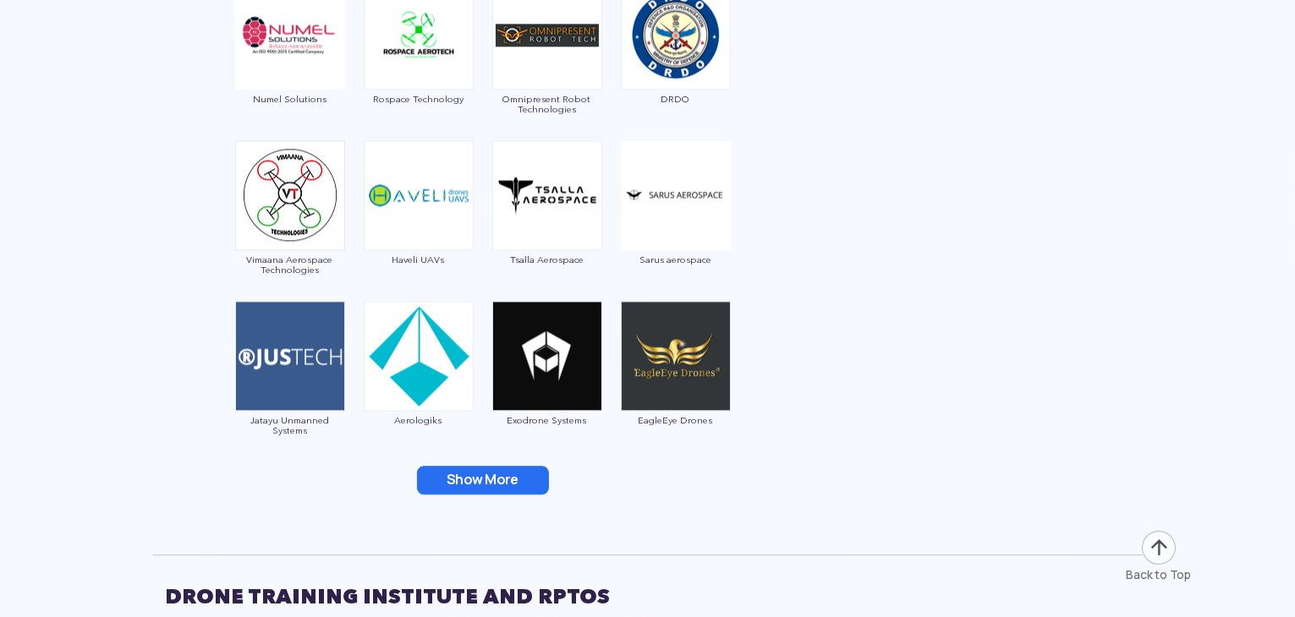
click at [288, 240] on img at bounding box center [290, 195] width 110 height 110
click at [288, 255] on span "Vimaana Aerospace Technologies" at bounding box center [290, 265] width 112 height 20
click at [285, 263] on span "Vimaana Aerospace Technologies" at bounding box center [290, 265] width 112 height 20
click at [403, 255] on span "Haveli UAVs" at bounding box center [419, 260] width 112 height 10
click at [556, 258] on span "Tsalla Aerospace" at bounding box center [547, 260] width 112 height 10
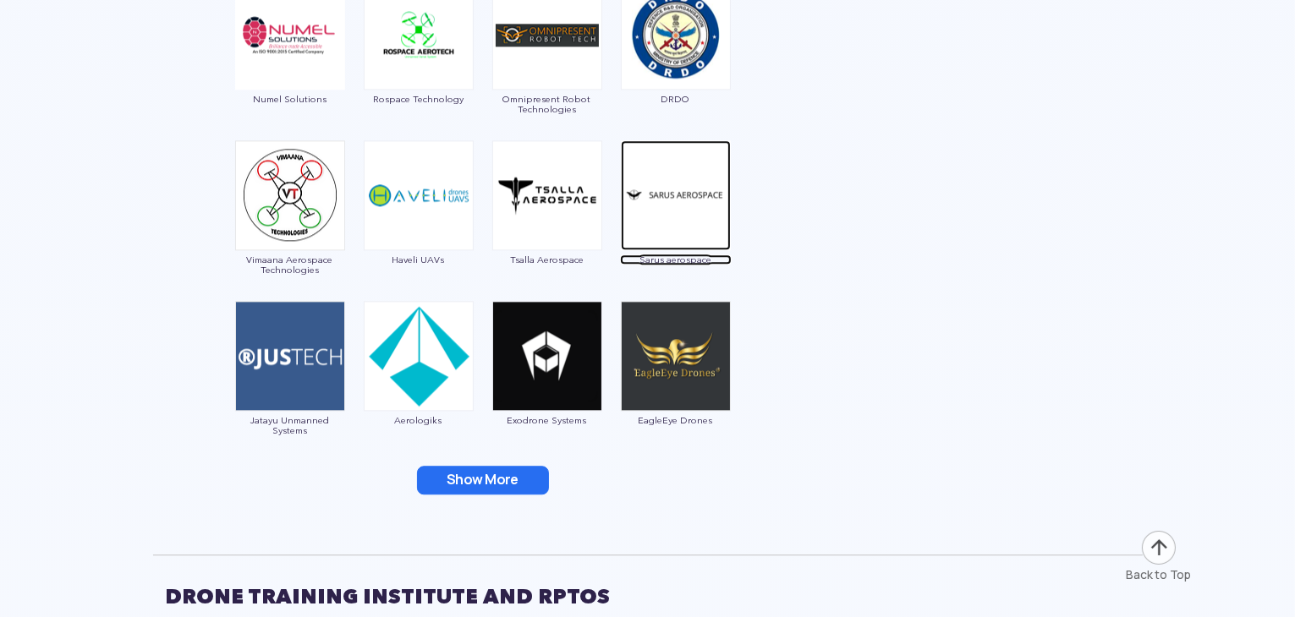
click at [667, 255] on span "Sarus aerospace" at bounding box center [676, 260] width 112 height 10
click at [502, 475] on button "Show More" at bounding box center [483, 480] width 132 height 29
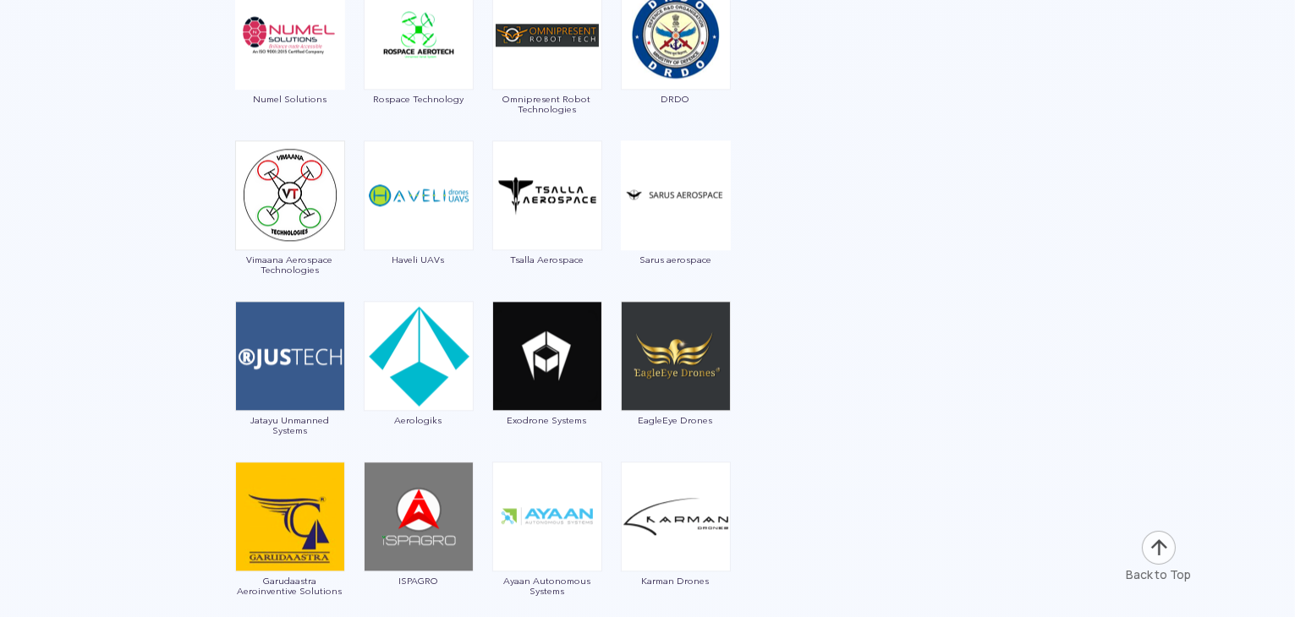
scroll to position [4398, 0]
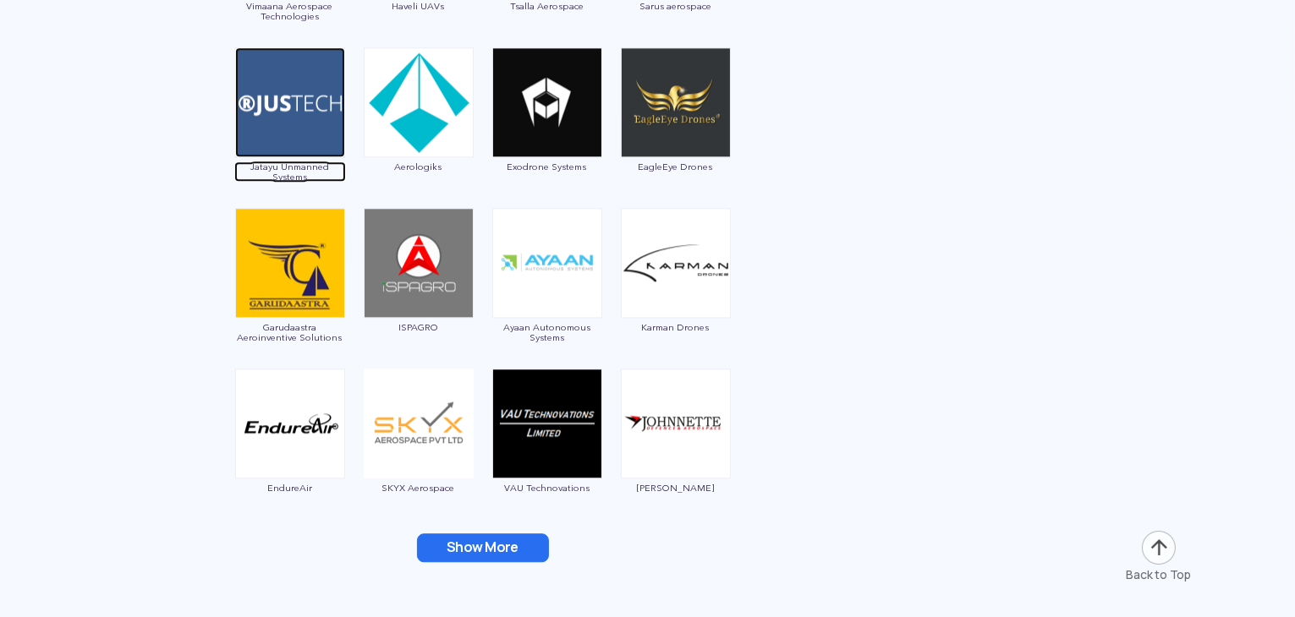
click at [294, 162] on span "Jatayu Unmanned Systems" at bounding box center [290, 172] width 112 height 20
click at [513, 544] on button "Show More" at bounding box center [483, 548] width 132 height 29
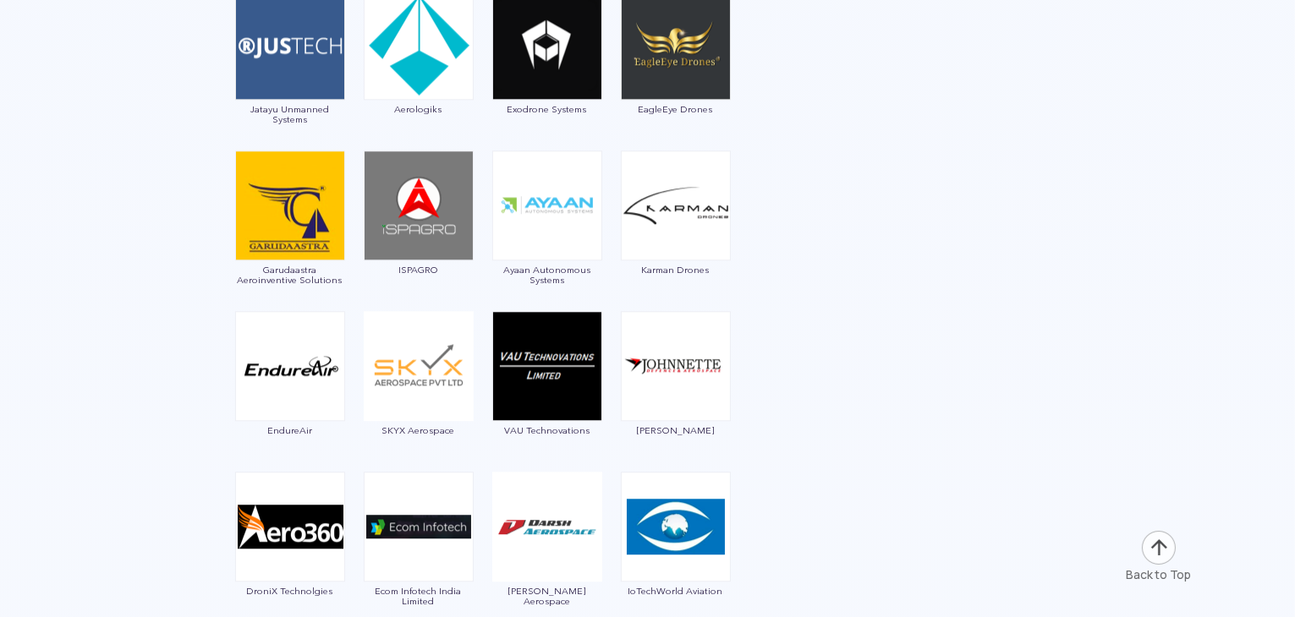
scroll to position [4567, 0]
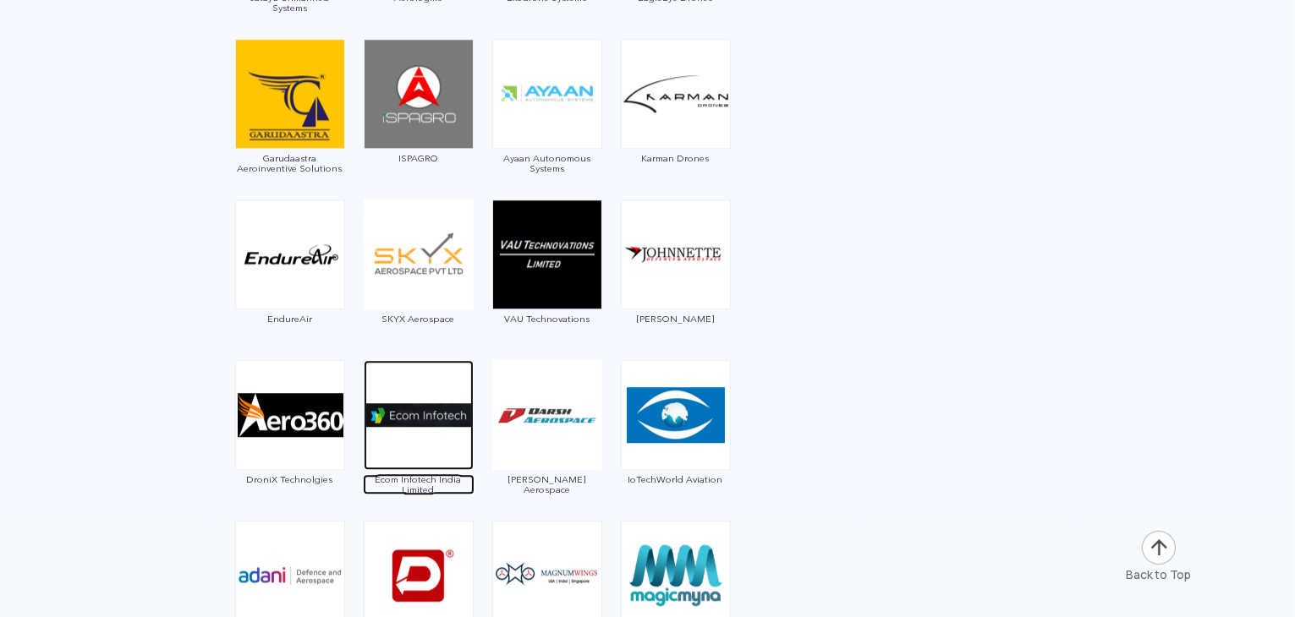
click at [413, 488] on span "Ecom Infotech India Limited" at bounding box center [419, 485] width 112 height 20
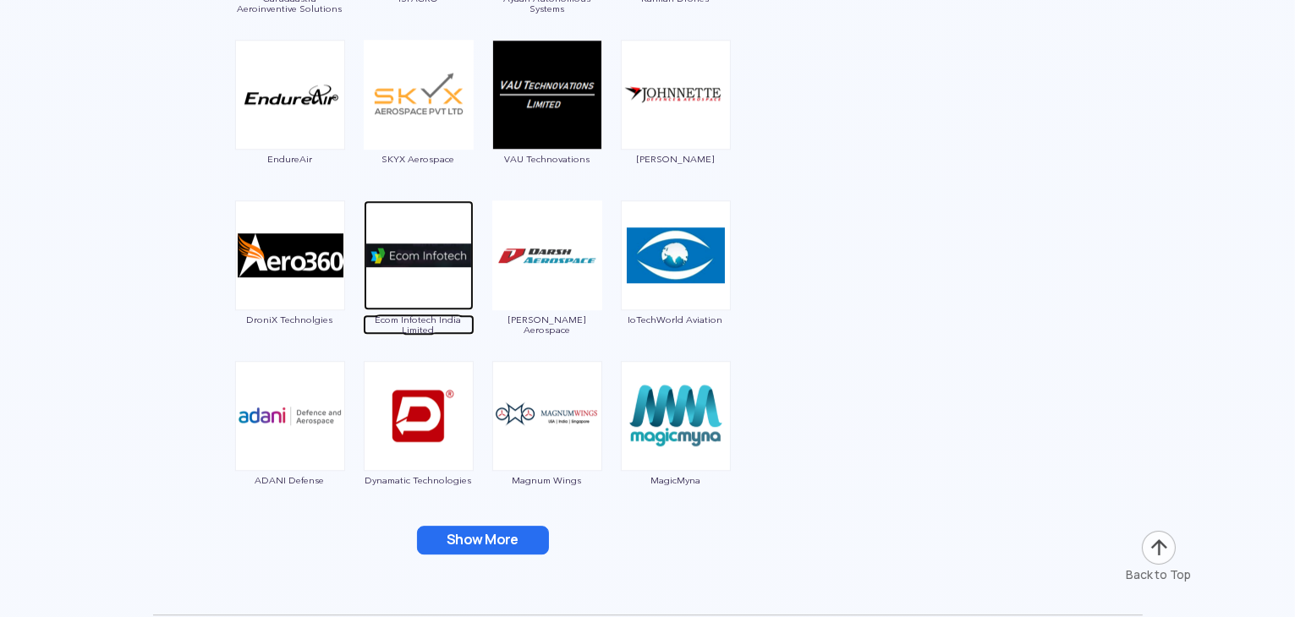
scroll to position [4737, 0]
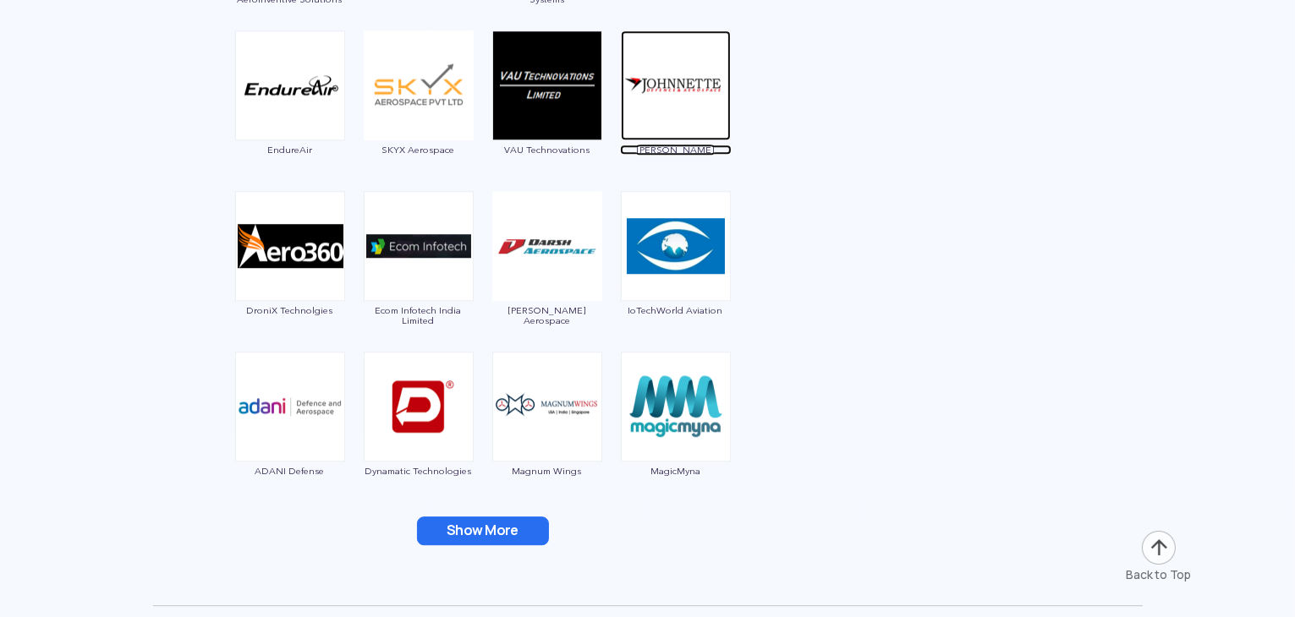
click at [680, 147] on span "[PERSON_NAME]" at bounding box center [676, 150] width 112 height 10
click at [521, 535] on button "Show More" at bounding box center [483, 531] width 132 height 29
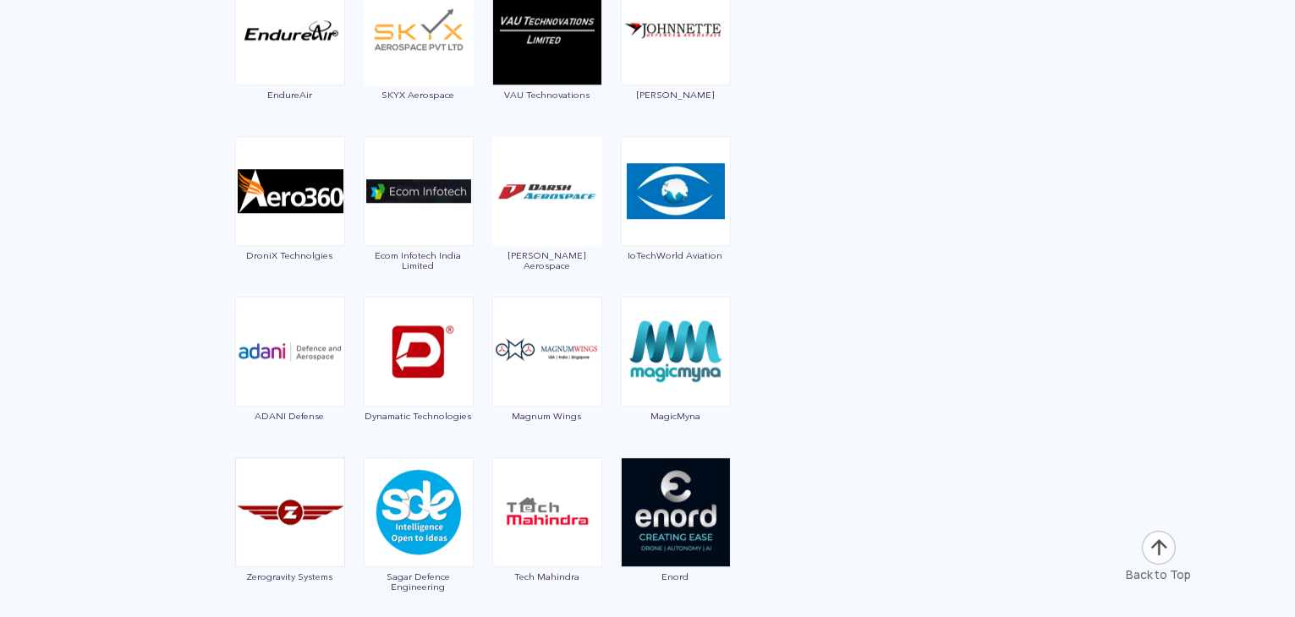
scroll to position [4821, 0]
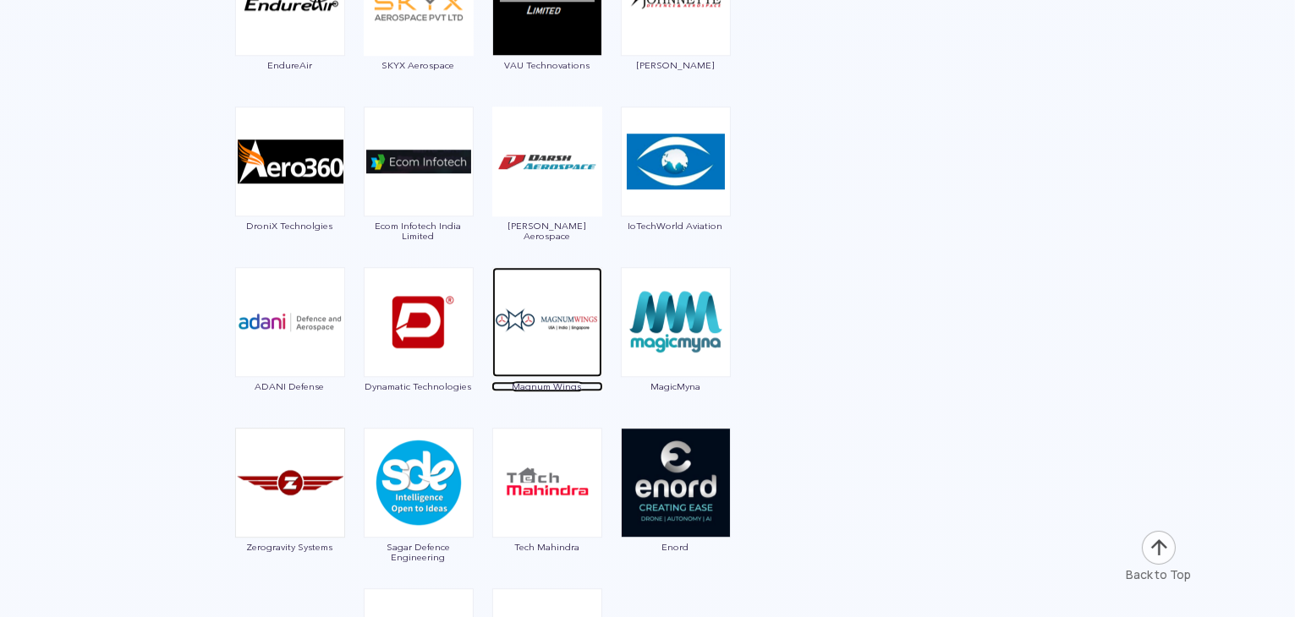
click at [575, 381] on span "Magnum Wings" at bounding box center [547, 386] width 112 height 10
drag, startPoint x: 588, startPoint y: 401, endPoint x: 508, endPoint y: 387, distance: 80.8
click at [508, 387] on div "Magnum Wings" at bounding box center [547, 339] width 112 height 144
copy span "Magnum Wings"
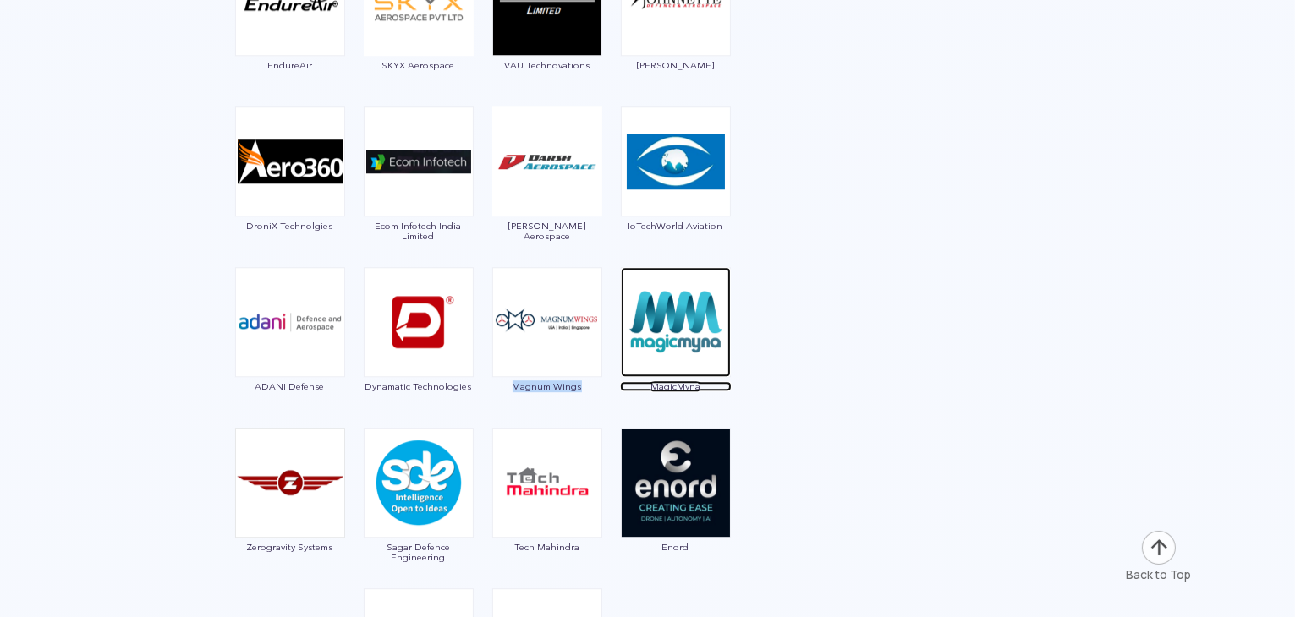
click at [681, 381] on span "MagicMyna" at bounding box center [676, 386] width 112 height 10
click at [682, 388] on span "MagicMyna" at bounding box center [676, 386] width 112 height 10
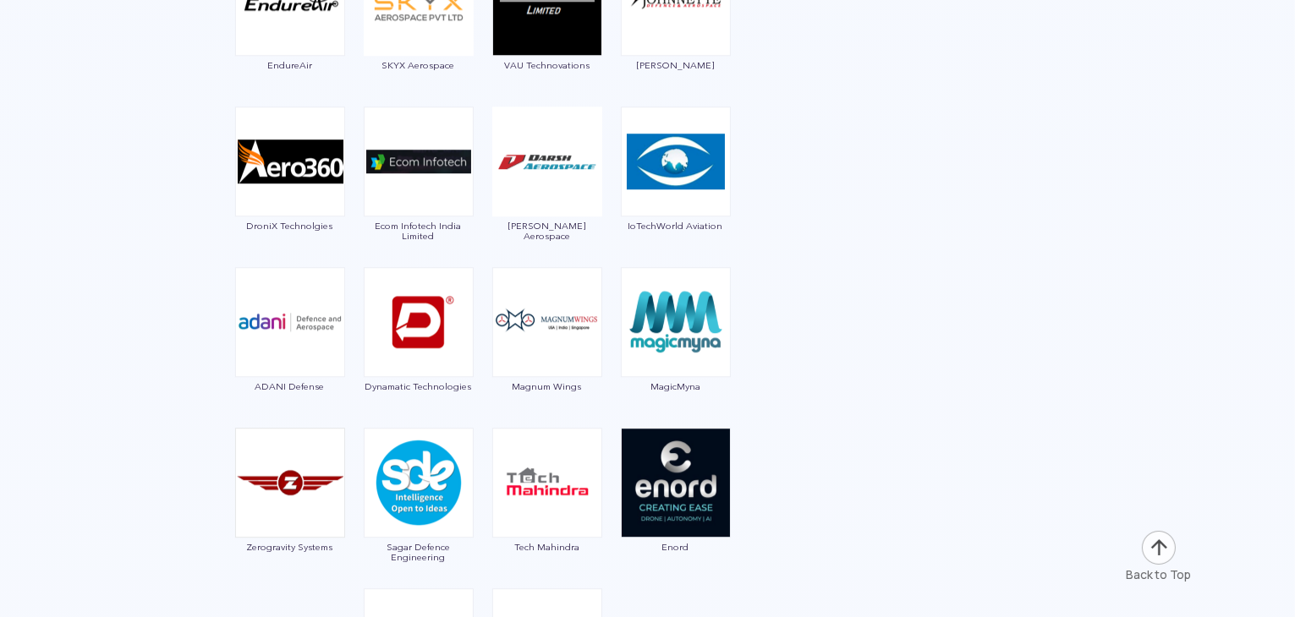
click at [268, 505] on img at bounding box center [290, 483] width 110 height 110
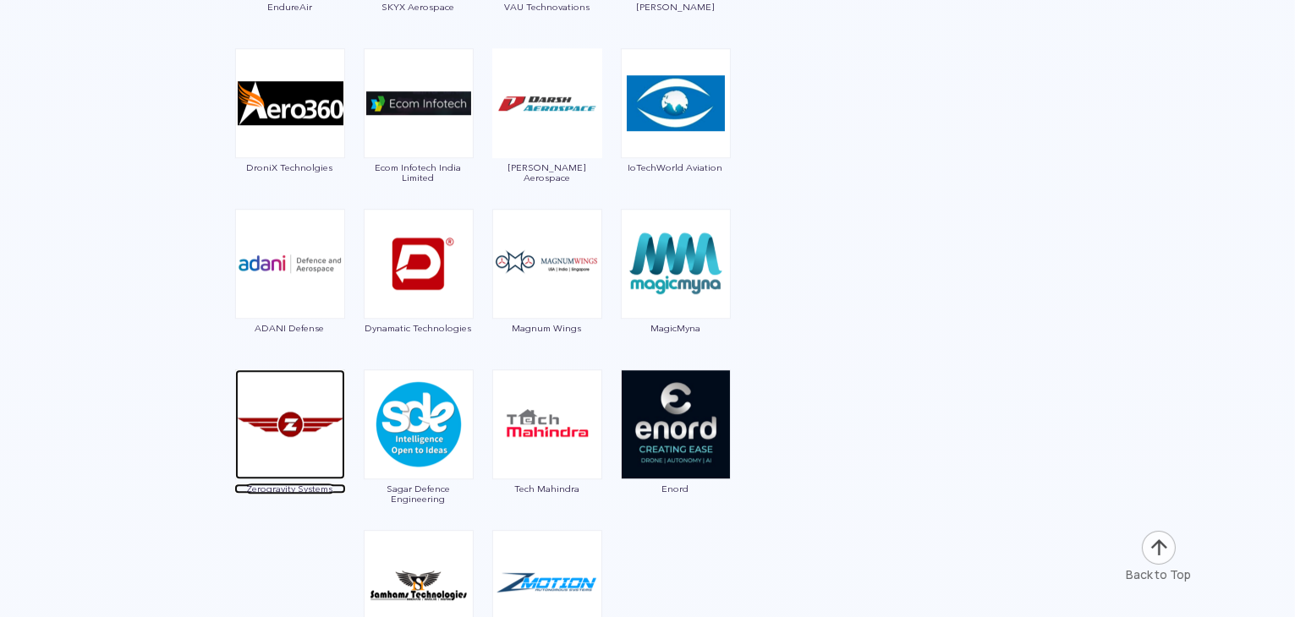
scroll to position [4990, 0]
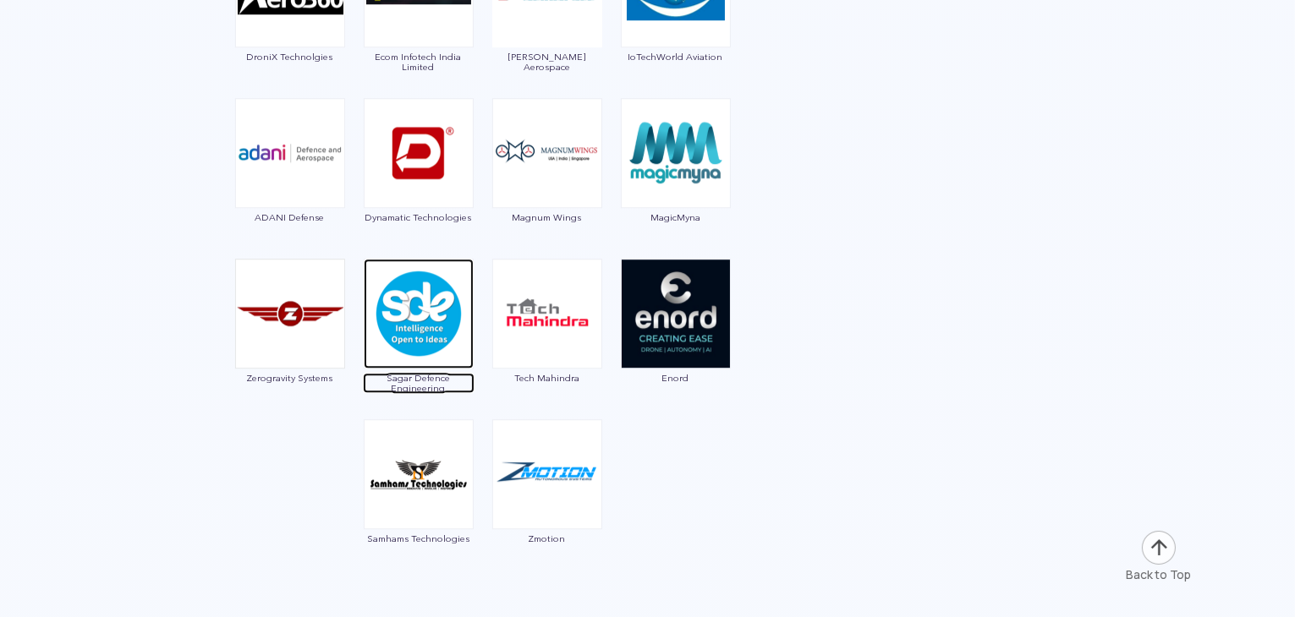
click at [431, 348] on img at bounding box center [419, 314] width 110 height 110
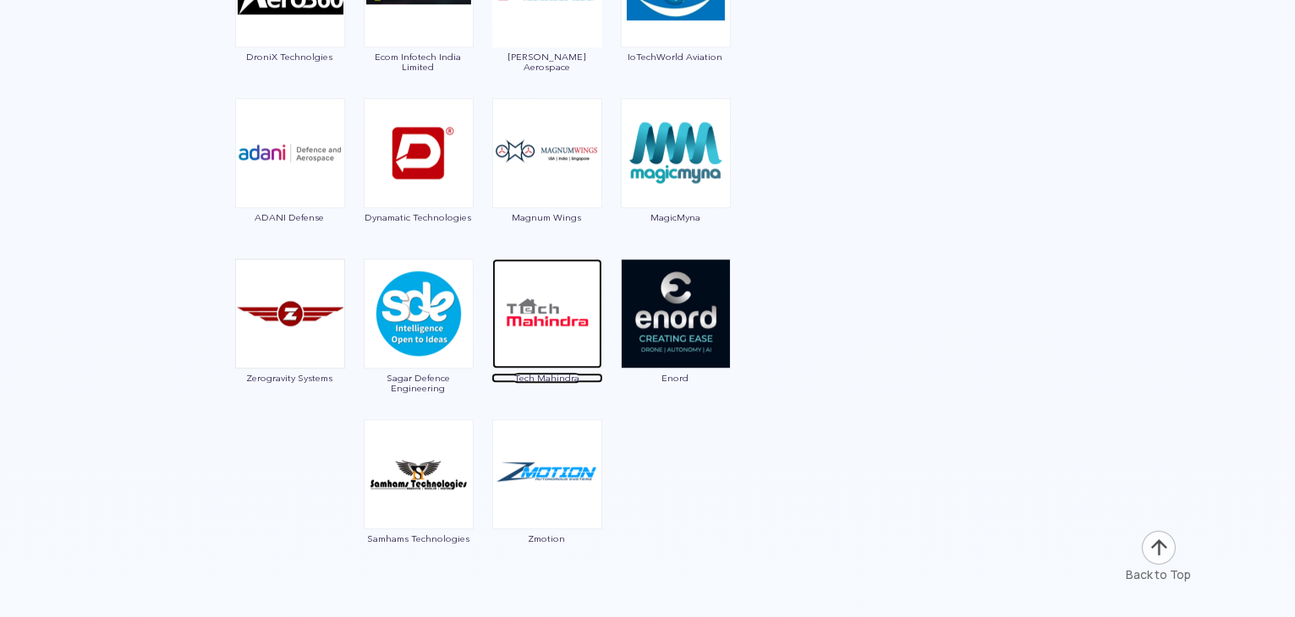
click at [562, 373] on span "Tech Mahindra" at bounding box center [547, 378] width 112 height 10
click at [666, 373] on span "Enord" at bounding box center [676, 378] width 112 height 10
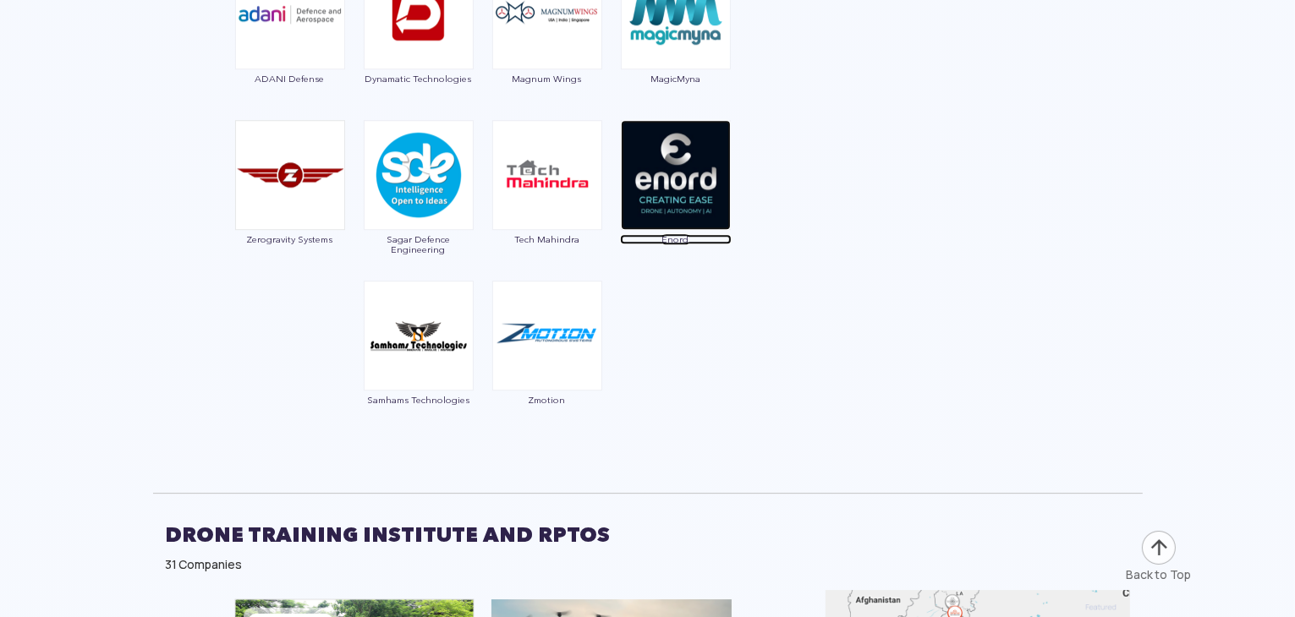
scroll to position [5160, 0]
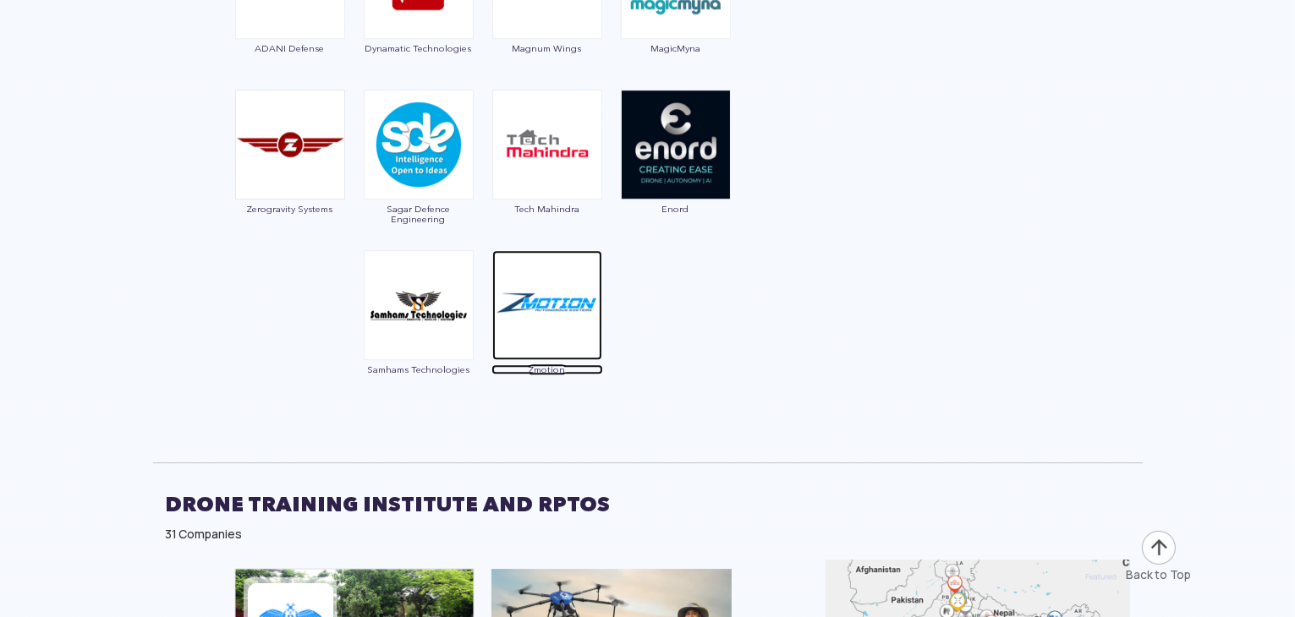
click at [540, 370] on span "Zmotion" at bounding box center [547, 370] width 112 height 10
click at [436, 373] on div "Samhams Technologies" at bounding box center [419, 322] width 112 height 144
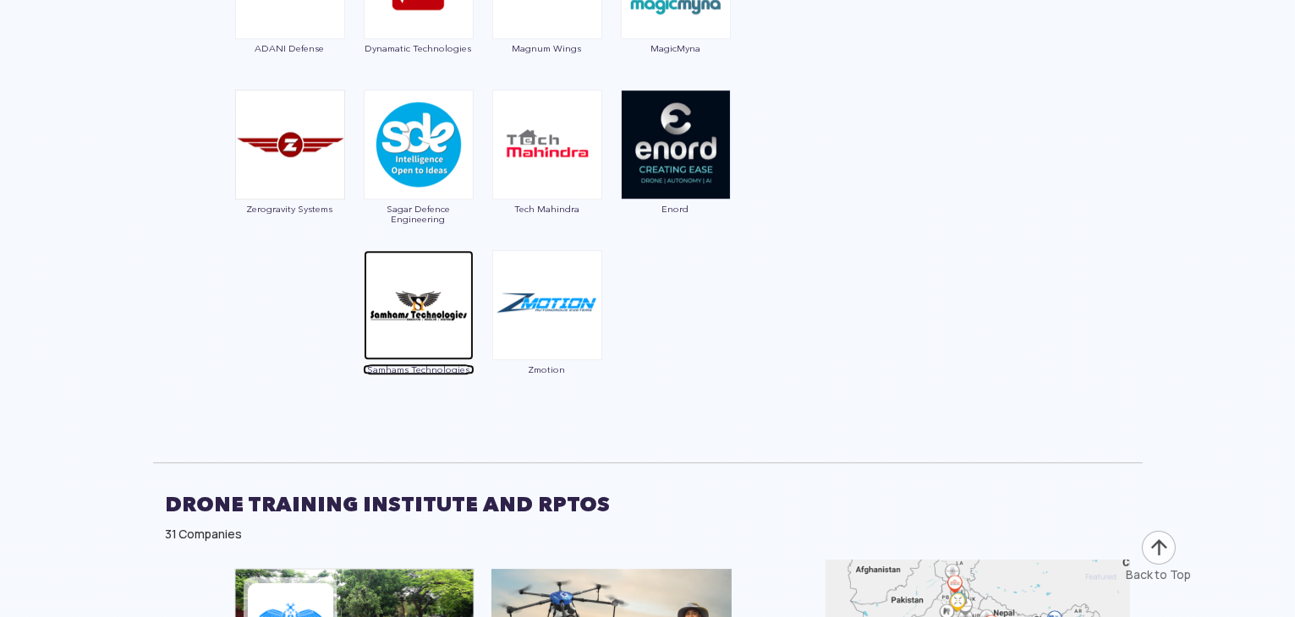
click at [437, 369] on span "Samhams Technologies" at bounding box center [419, 370] width 112 height 10
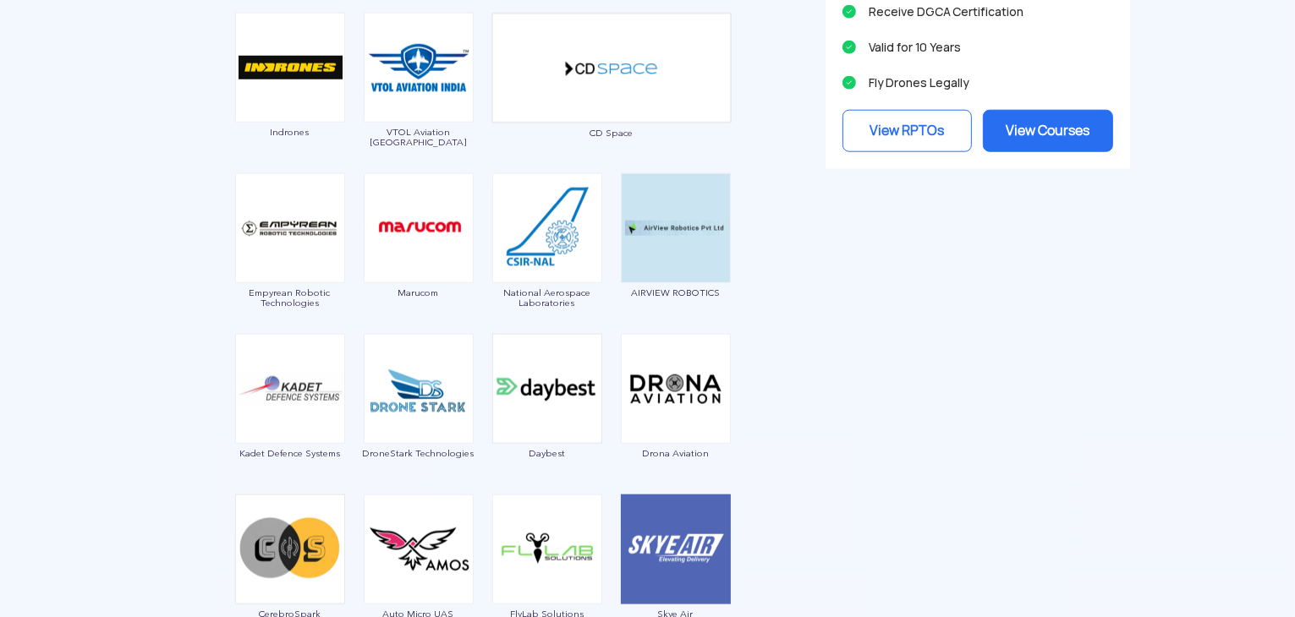
scroll to position [1861, 0]
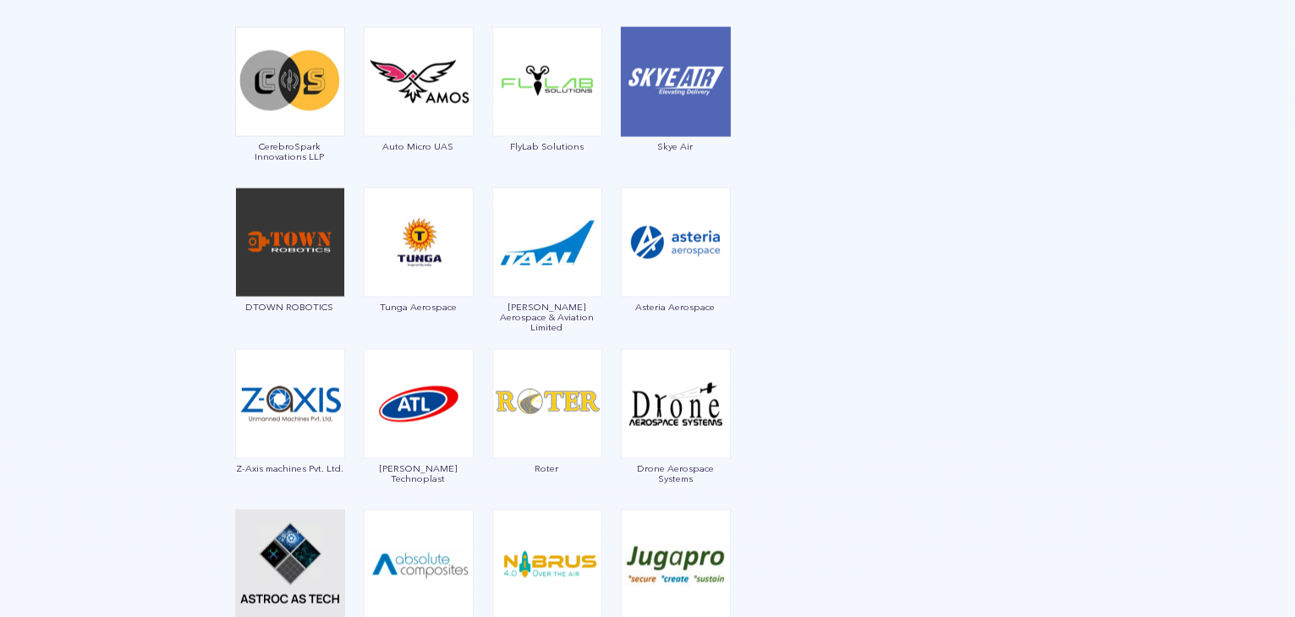
scroll to position [2368, 0]
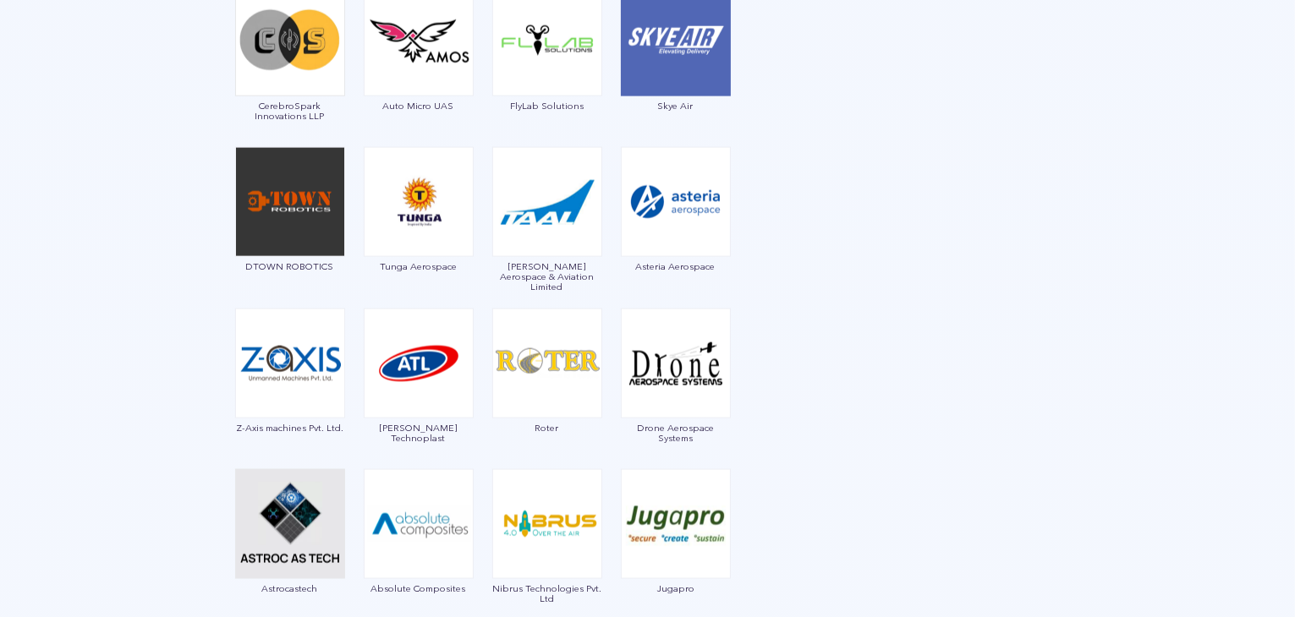
click at [562, 398] on img at bounding box center [547, 364] width 110 height 110
click at [551, 353] on img at bounding box center [547, 364] width 110 height 110
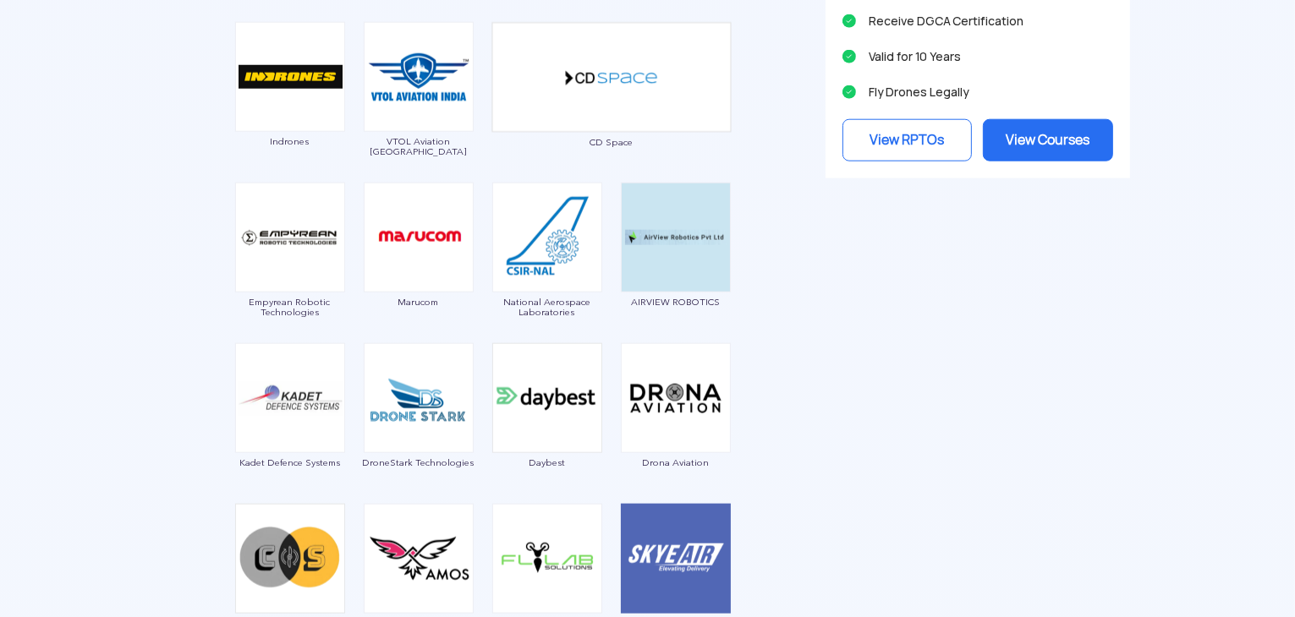
scroll to position [1851, 0]
click at [673, 414] on img at bounding box center [676, 398] width 110 height 110
click at [544, 461] on span "Daybest" at bounding box center [547, 463] width 112 height 10
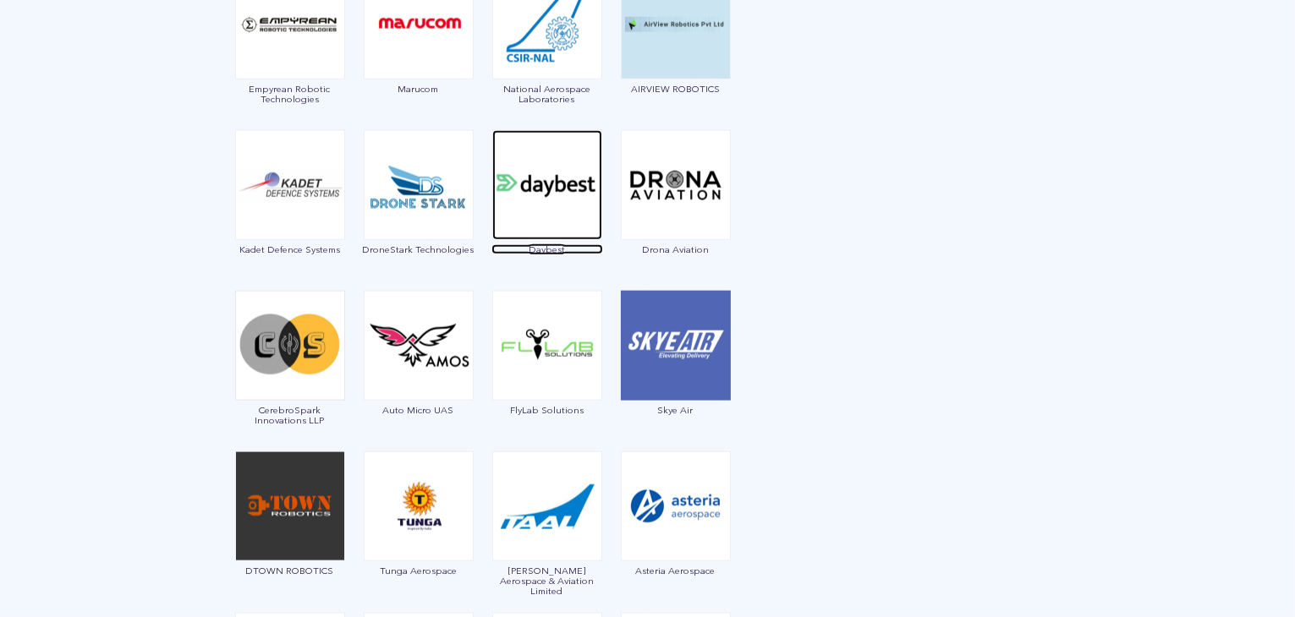
scroll to position [2104, 0]
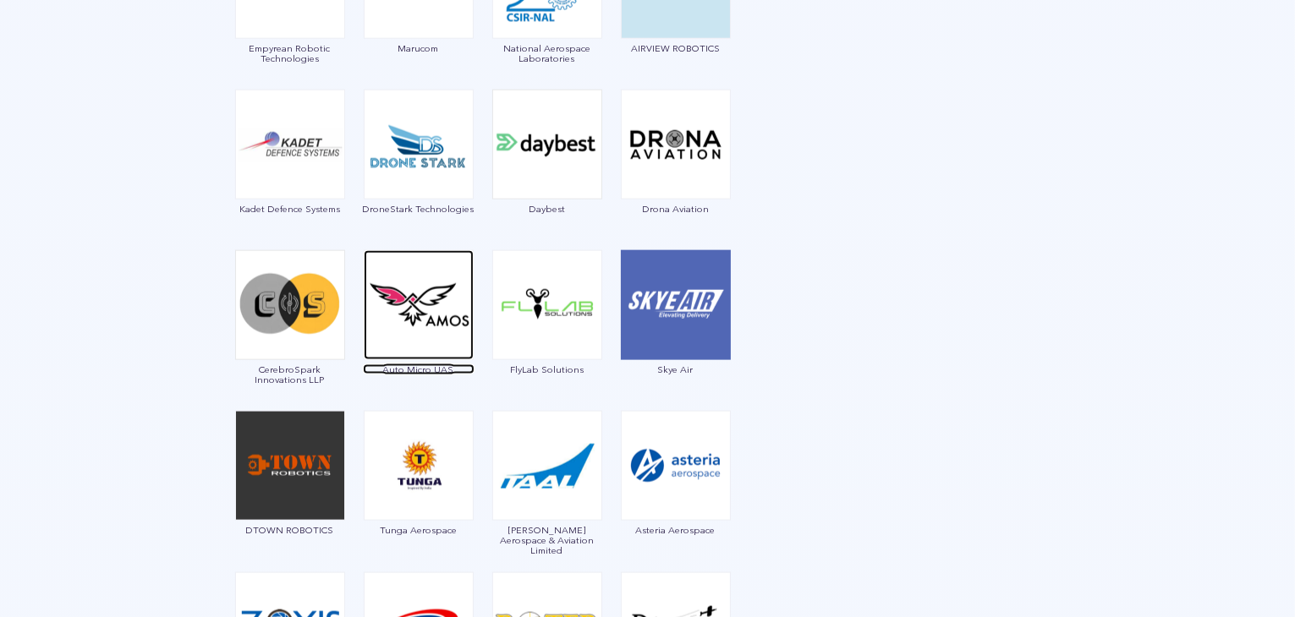
click at [427, 370] on span "Auto Micro UAS" at bounding box center [419, 370] width 112 height 10
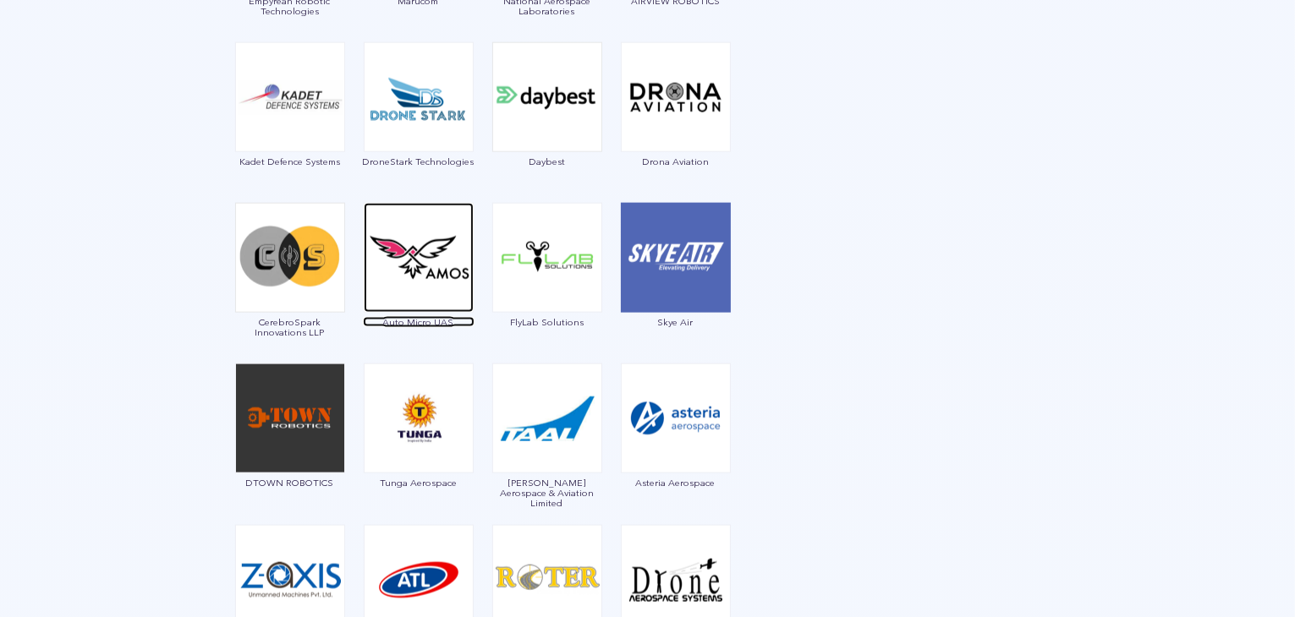
scroll to position [2274, 0]
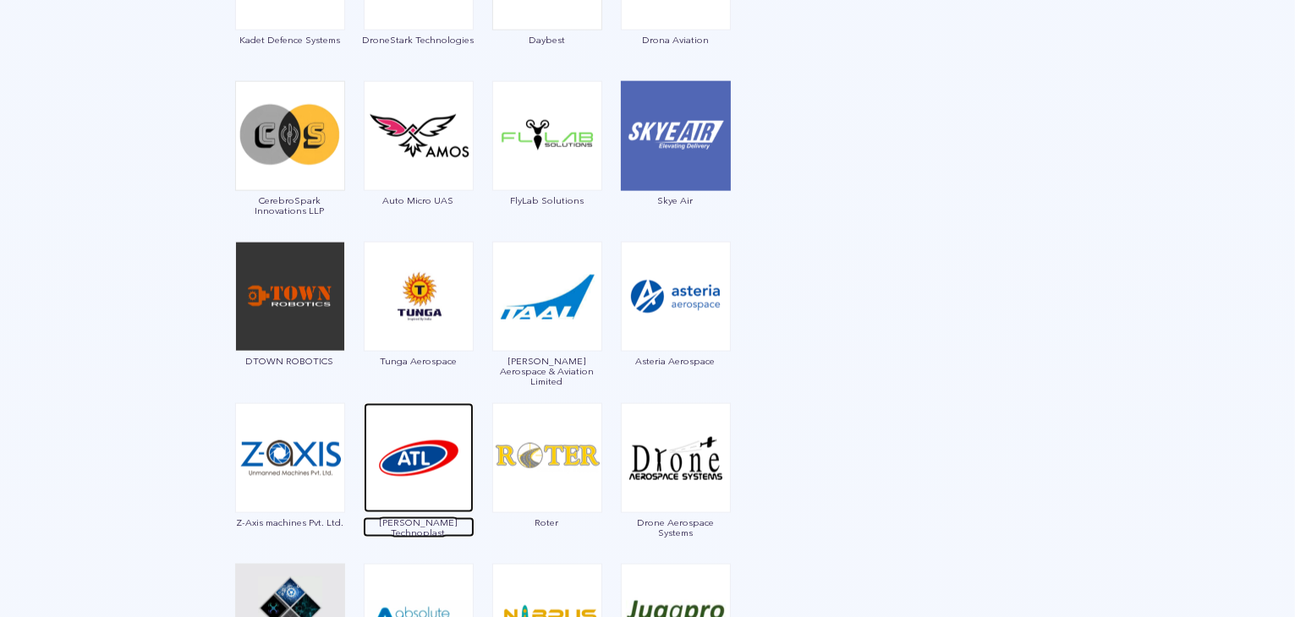
click at [448, 518] on span "[PERSON_NAME] Technoplast" at bounding box center [419, 528] width 112 height 20
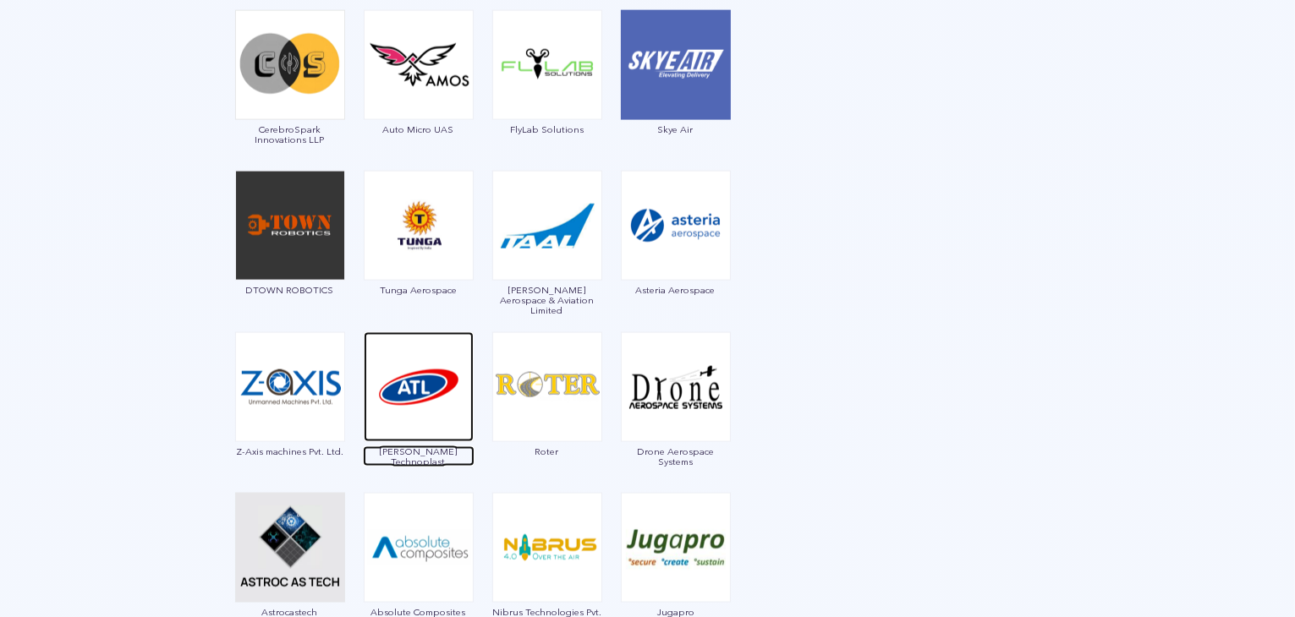
scroll to position [2443, 0]
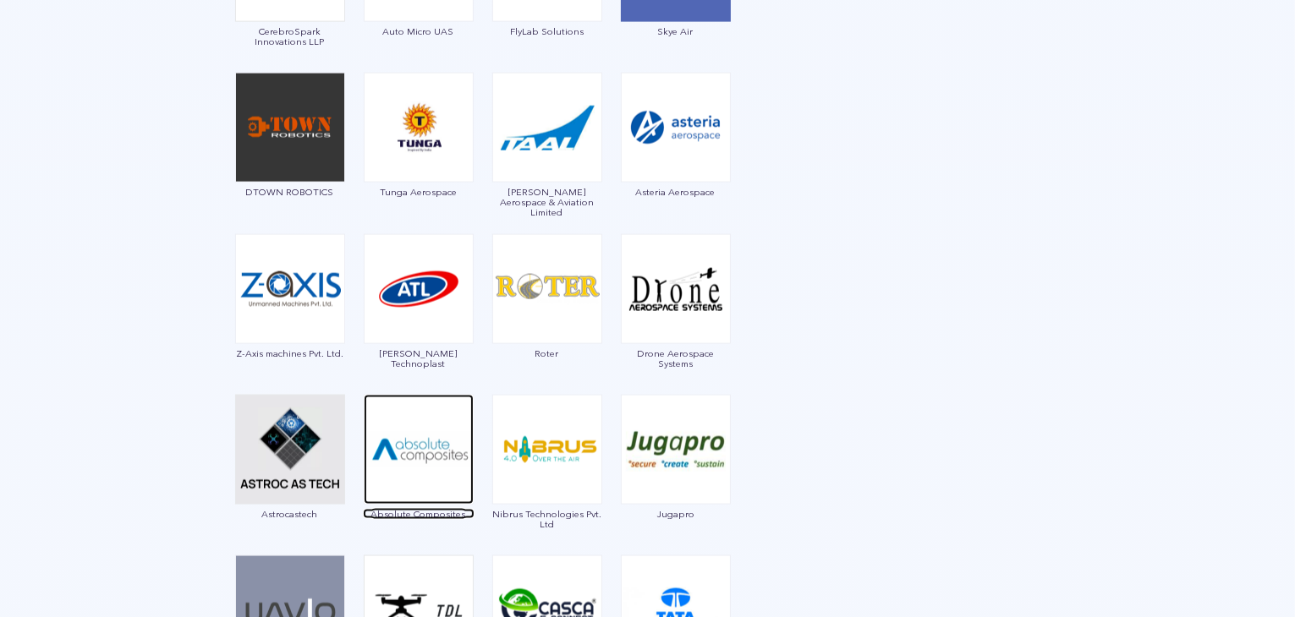
click at [439, 510] on span "Absolute Composites" at bounding box center [419, 514] width 112 height 10
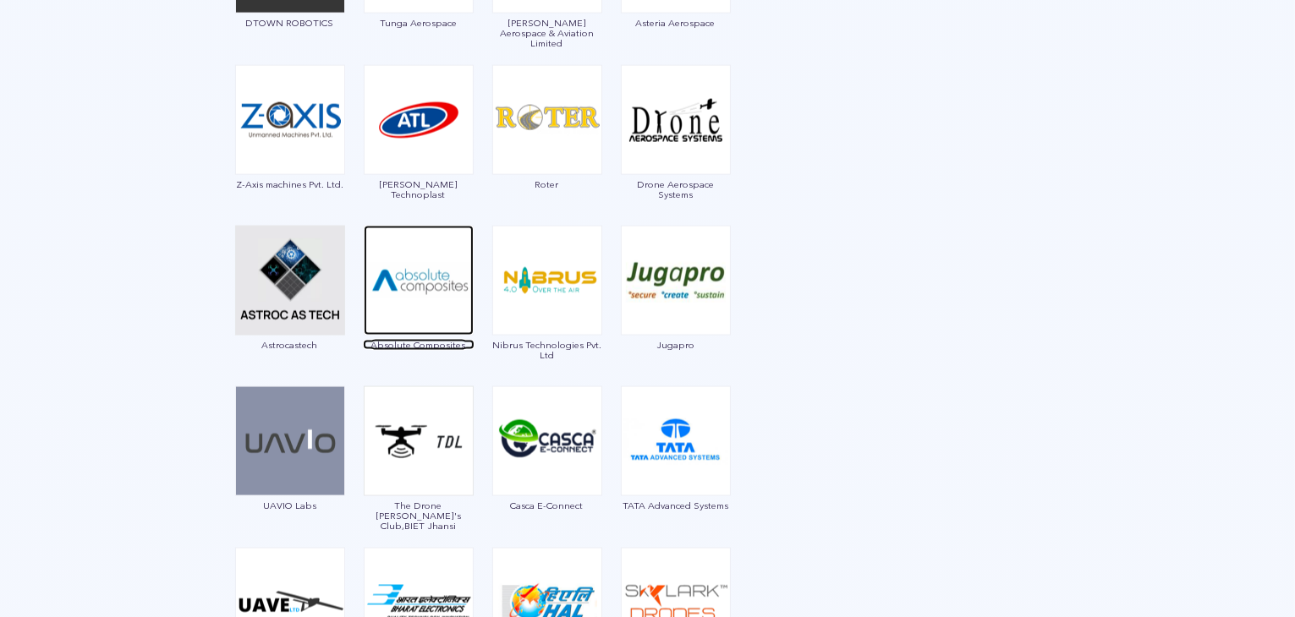
scroll to position [2697, 0]
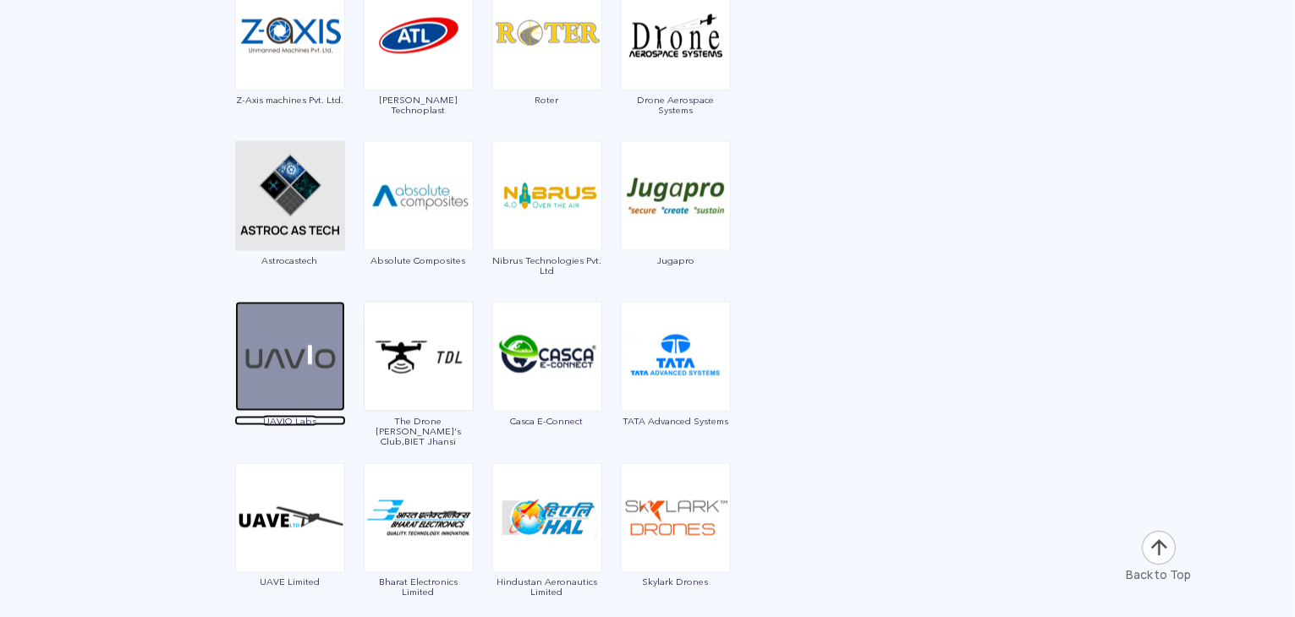
click at [308, 420] on span "UAVIO Labs" at bounding box center [290, 421] width 112 height 10
click at [429, 413] on div "The Drone [PERSON_NAME]'s Club,BIET Jhansi" at bounding box center [419, 374] width 112 height 145
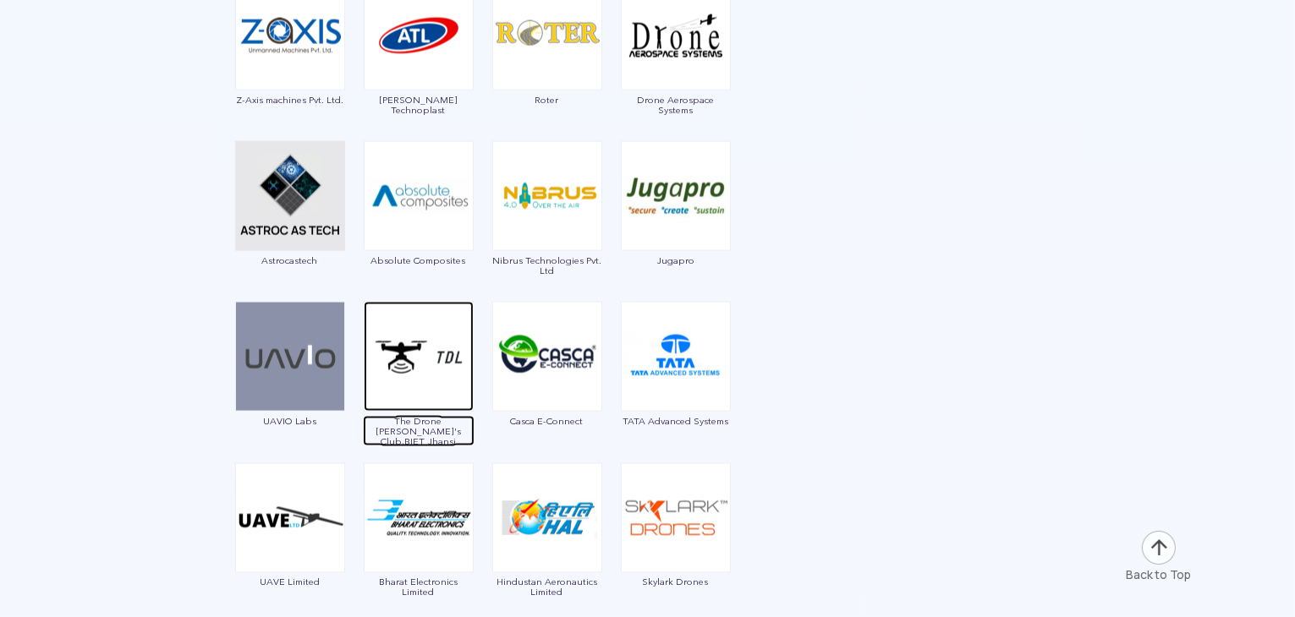
click at [440, 388] on img at bounding box center [419, 357] width 110 height 110
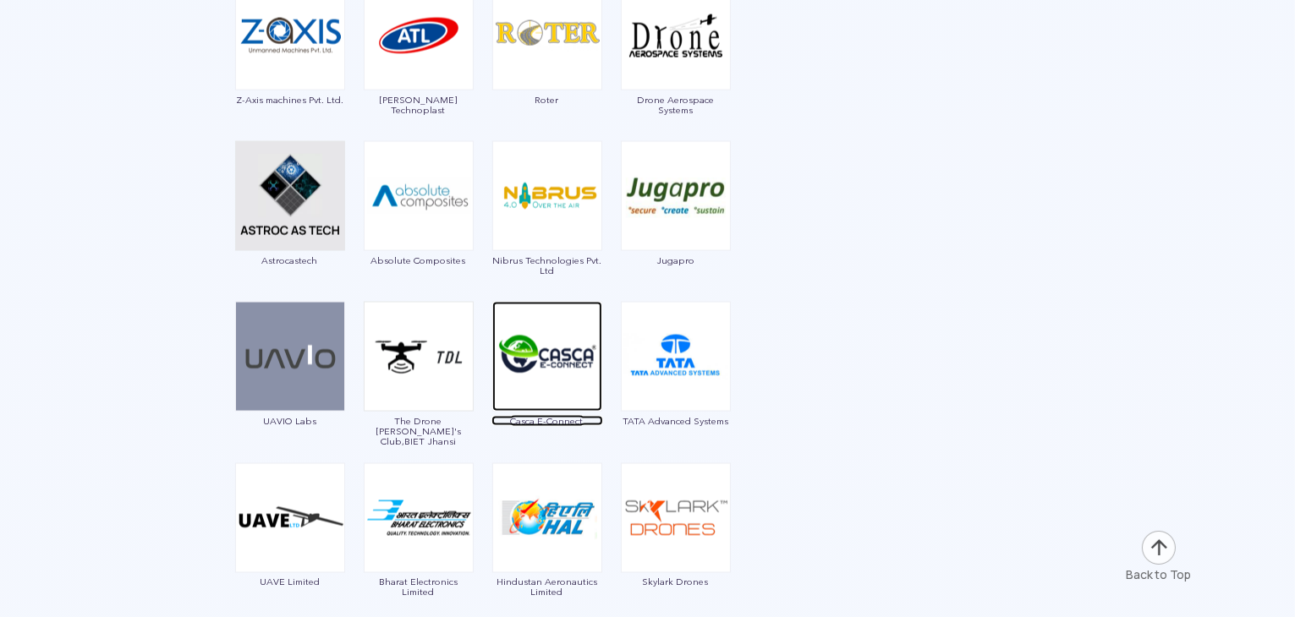
click at [518, 365] on img at bounding box center [547, 357] width 110 height 110
